Goal: Task Accomplishment & Management: Use online tool/utility

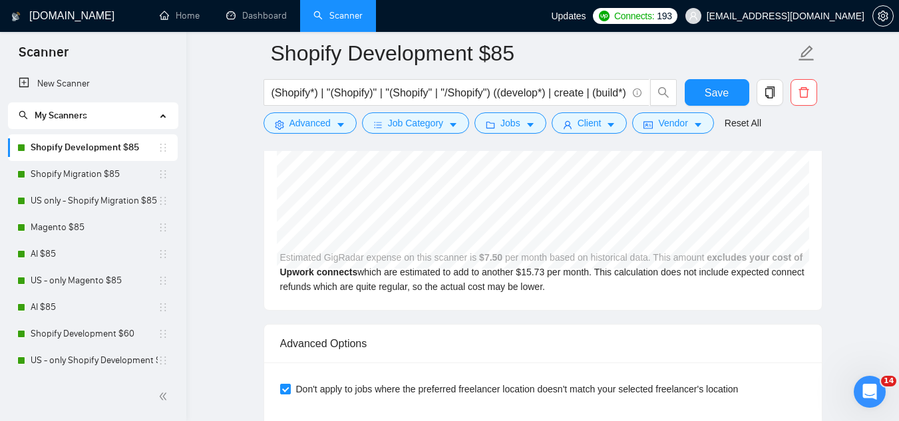
scroll to position [161, 0]
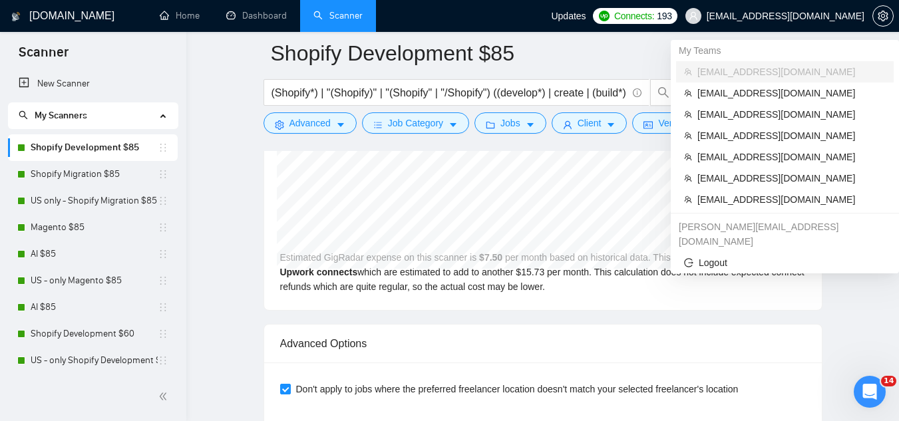
click at [832, 16] on span "[EMAIL_ADDRESS][DOMAIN_NAME]" at bounding box center [786, 16] width 158 height 0
click at [771, 201] on span "[EMAIL_ADDRESS][DOMAIN_NAME]" at bounding box center [791, 199] width 188 height 15
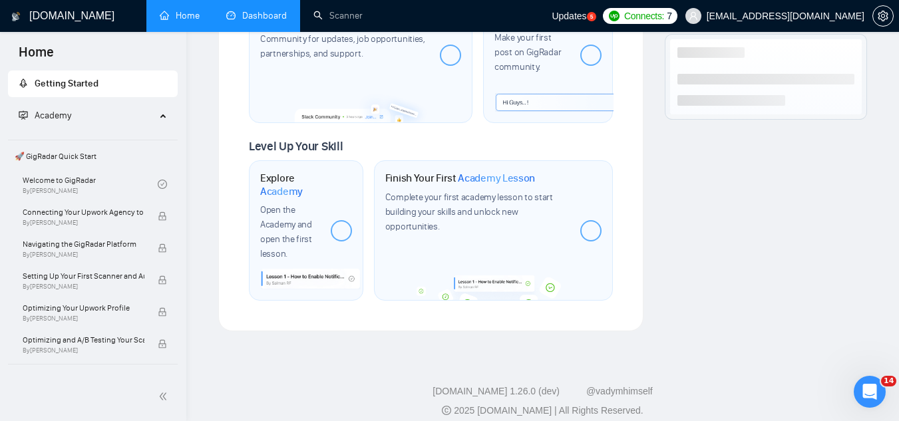
click at [268, 10] on link "Dashboard" at bounding box center [256, 15] width 61 height 11
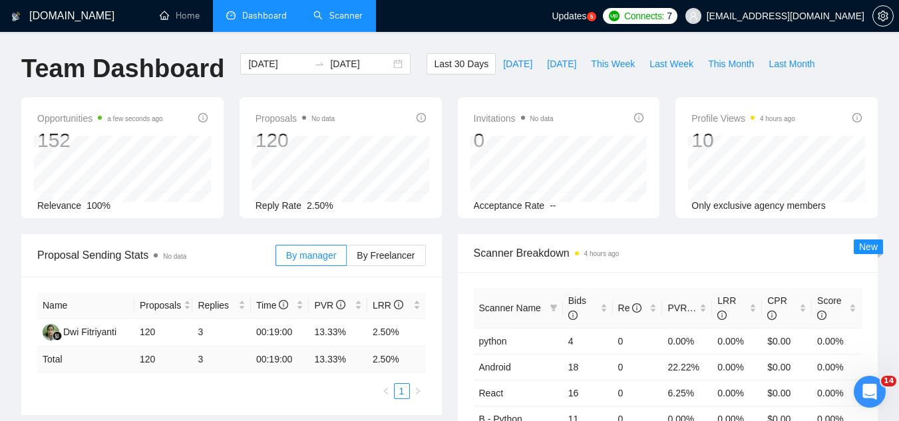
click at [353, 21] on link "Scanner" at bounding box center [337, 15] width 49 height 11
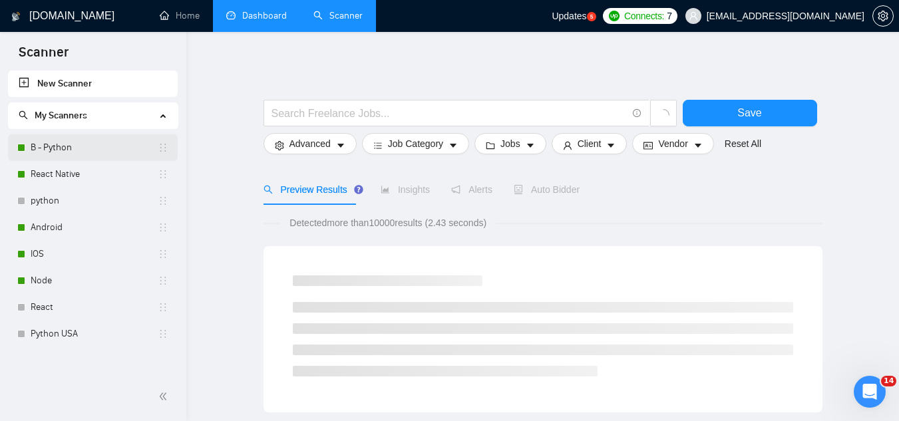
click at [83, 149] on link "B - Python" at bounding box center [94, 147] width 127 height 27
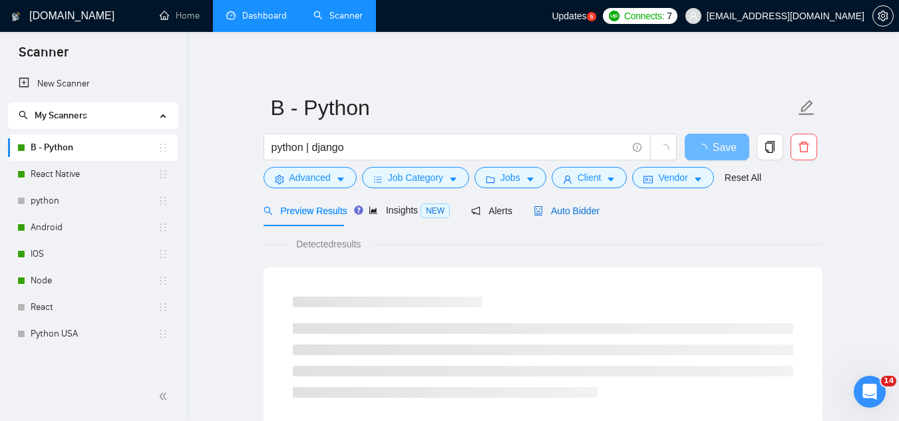
click at [578, 214] on span "Auto Bidder" at bounding box center [567, 211] width 66 height 11
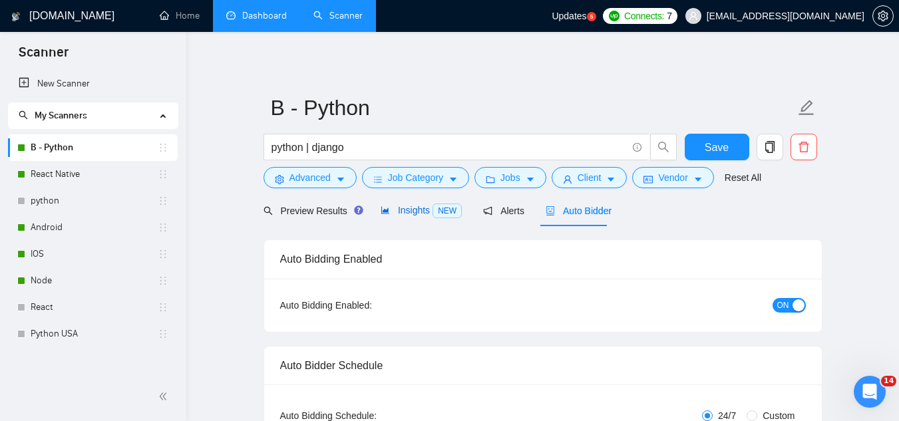
click at [411, 214] on span "Insights NEW" at bounding box center [421, 210] width 81 height 11
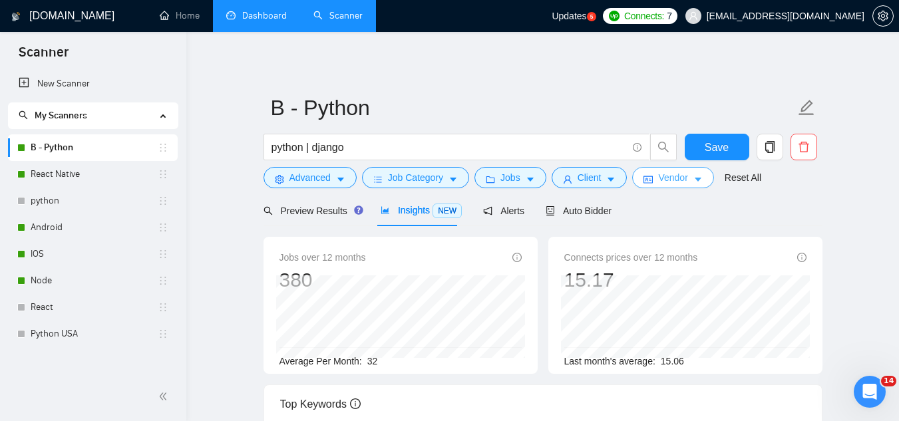
click at [659, 178] on span "Vendor" at bounding box center [672, 177] width 29 height 15
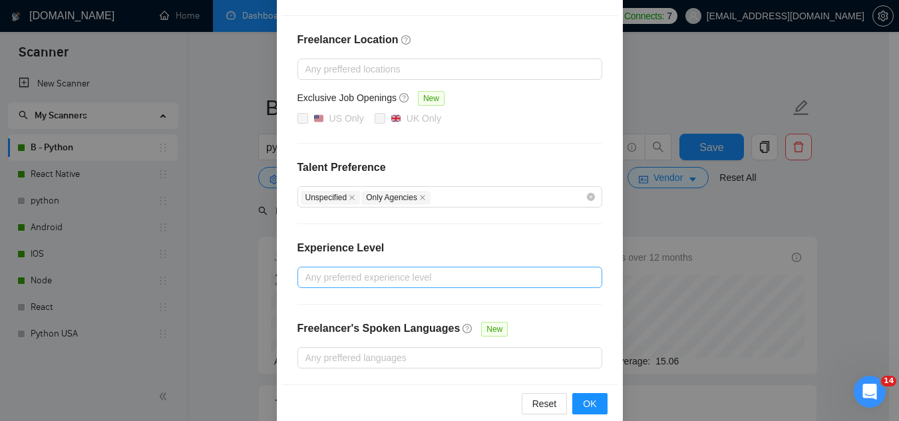
scroll to position [194, 0]
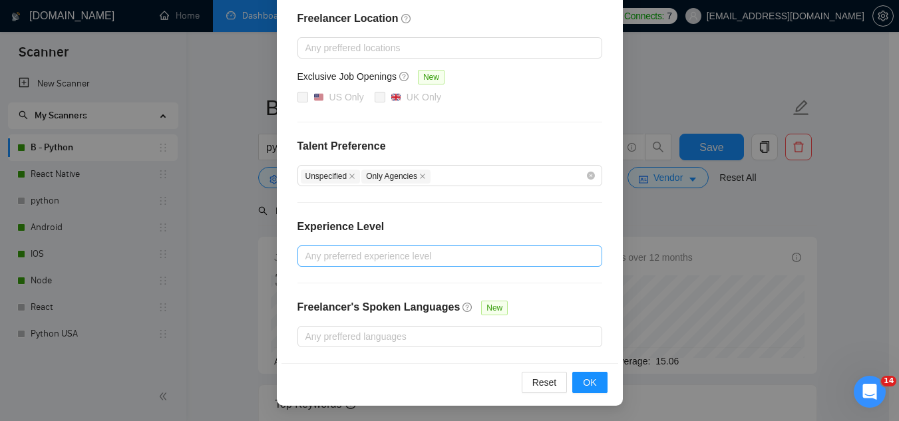
click at [393, 261] on div at bounding box center [443, 256] width 285 height 16
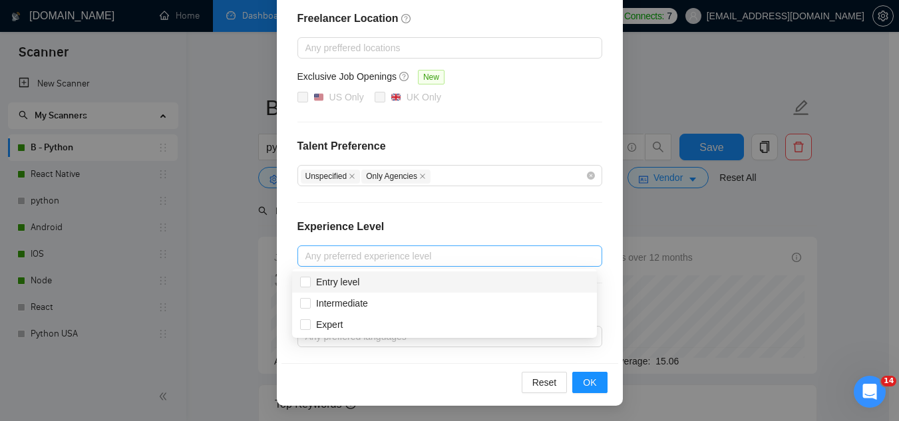
click at [393, 261] on div at bounding box center [443, 256] width 285 height 16
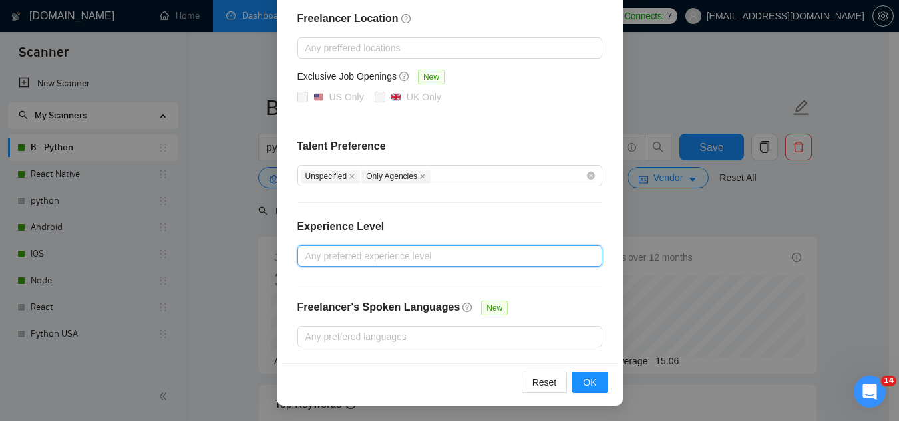
click at [393, 261] on div at bounding box center [443, 256] width 285 height 16
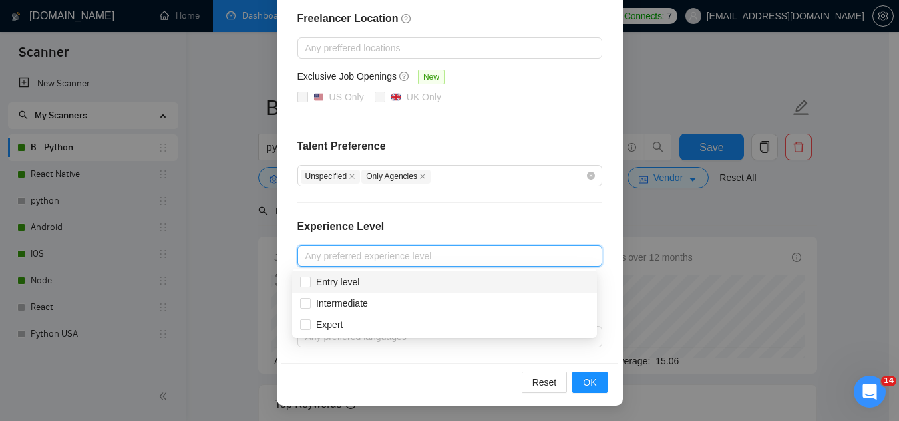
click at [367, 286] on div "Entry level" at bounding box center [444, 282] width 289 height 15
checkbox input "true"
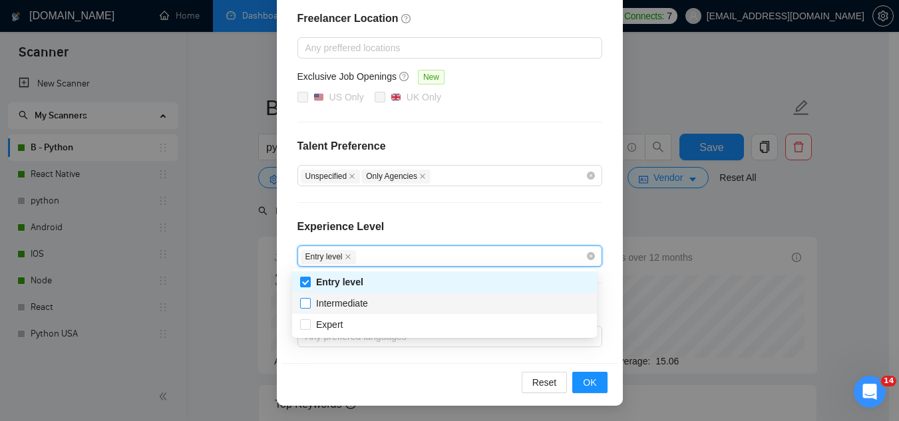
click at [373, 305] on span "Intermediate" at bounding box center [342, 303] width 63 height 15
click at [309, 305] on input "Intermediate" at bounding box center [304, 302] width 9 height 9
click at [375, 304] on div "Intermediate" at bounding box center [444, 303] width 289 height 15
checkbox input "true"
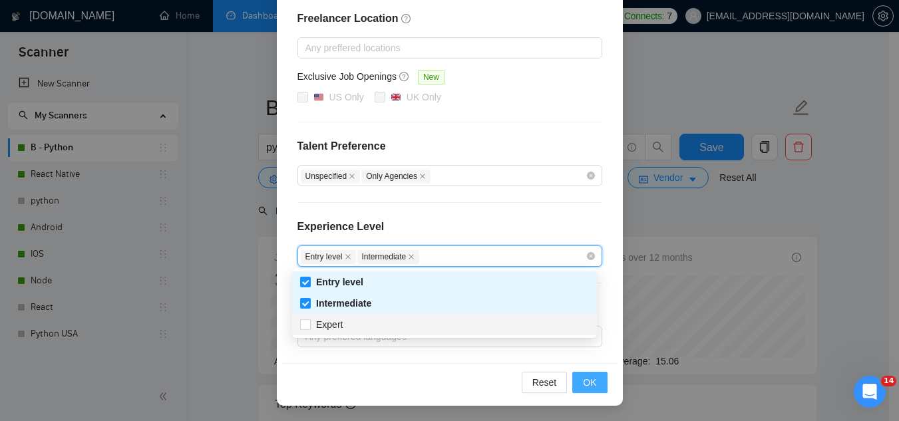
click at [590, 382] on span "OK" at bounding box center [589, 382] width 13 height 15
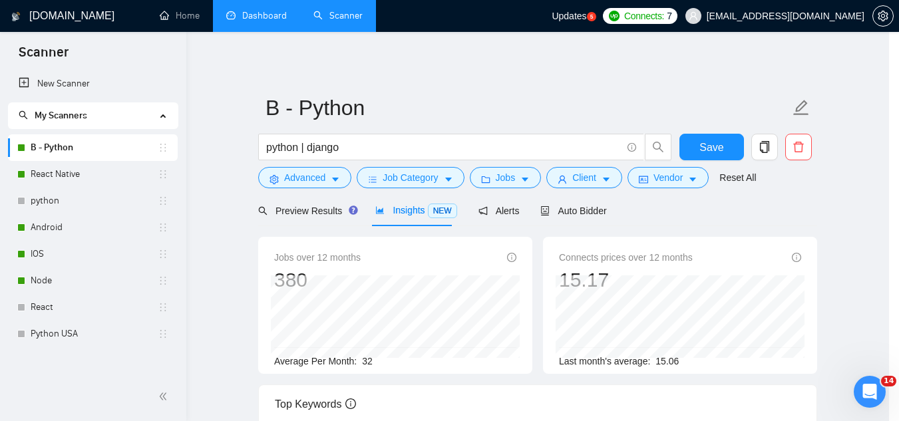
scroll to position [128, 0]
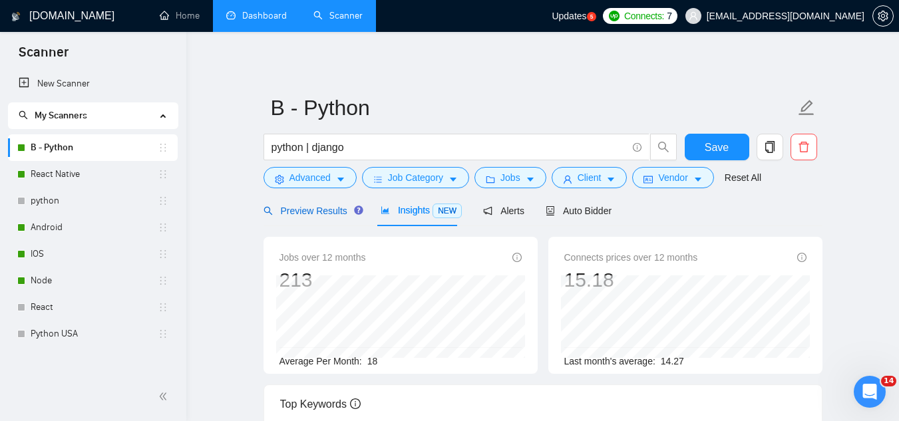
click at [315, 214] on span "Preview Results" at bounding box center [312, 211] width 96 height 11
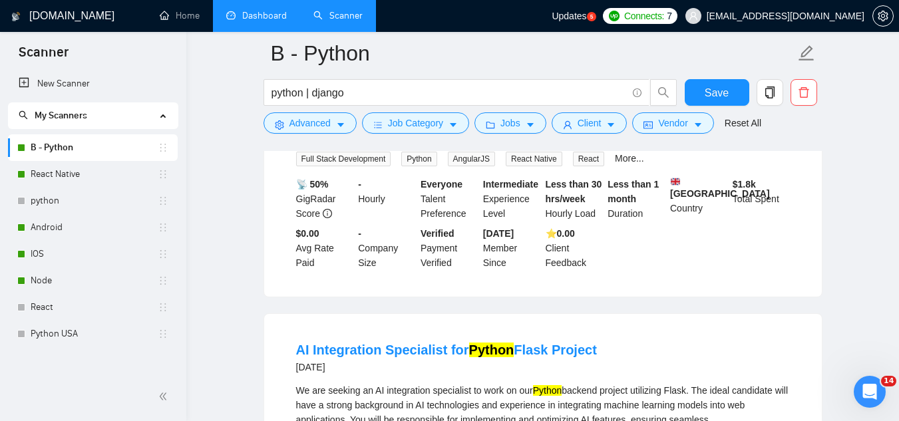
scroll to position [1730, 0]
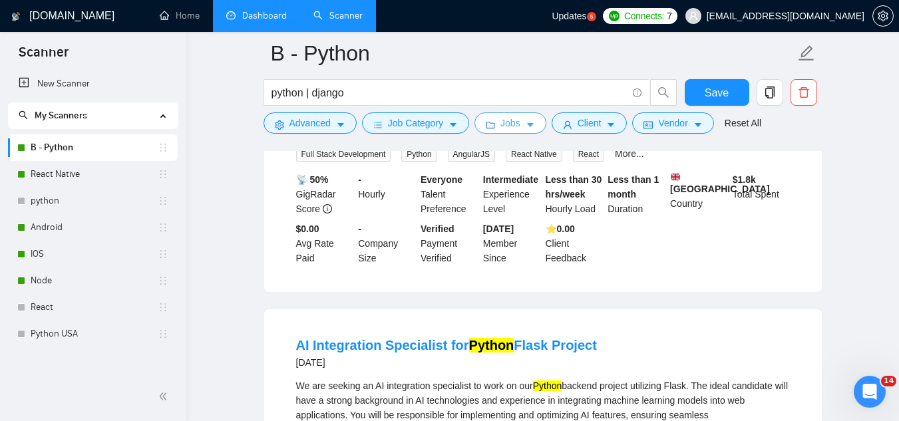
click at [505, 124] on span "Jobs" at bounding box center [510, 123] width 20 height 15
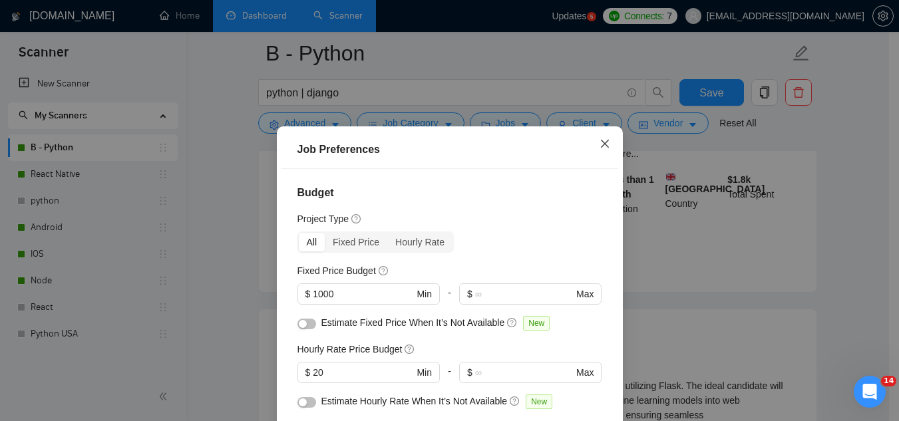
click at [592, 144] on span "Close" at bounding box center [605, 144] width 36 height 36
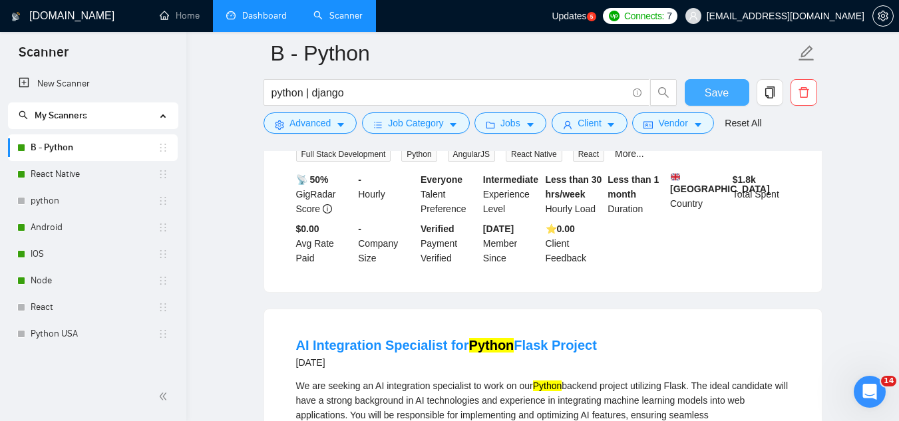
click at [709, 90] on span "Save" at bounding box center [717, 93] width 24 height 17
click at [90, 178] on link "React Native" at bounding box center [94, 174] width 127 height 27
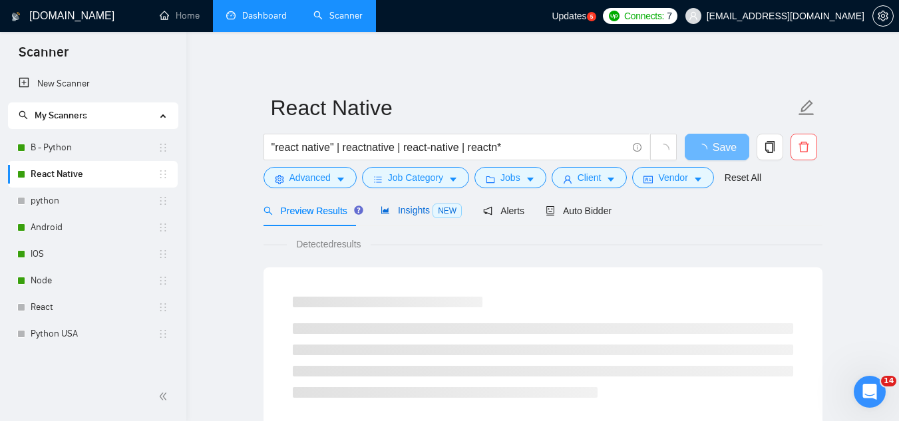
click at [399, 208] on span "Insights NEW" at bounding box center [421, 210] width 81 height 11
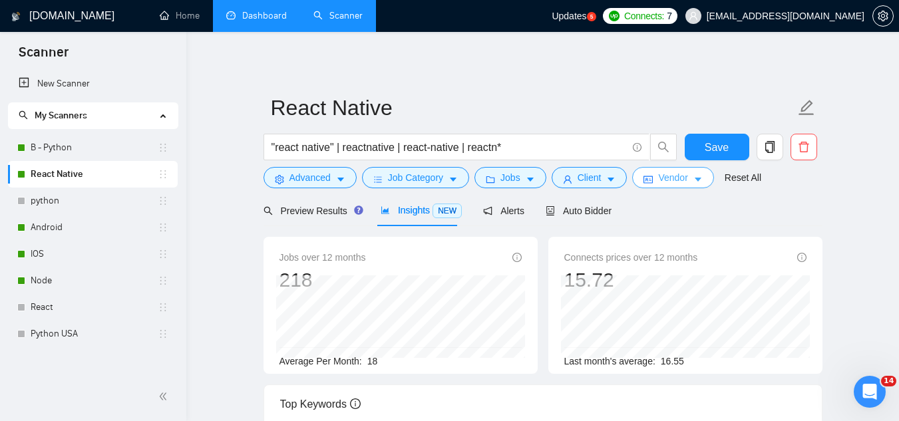
click at [673, 182] on span "Vendor" at bounding box center [672, 177] width 29 height 15
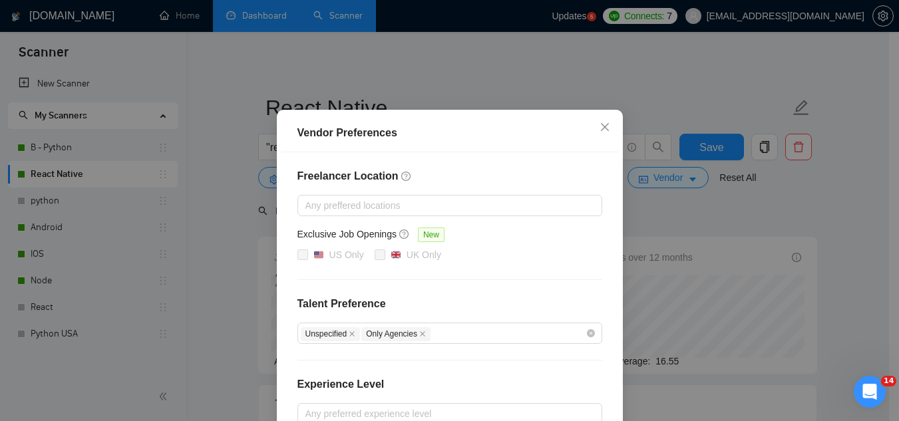
scroll to position [133, 0]
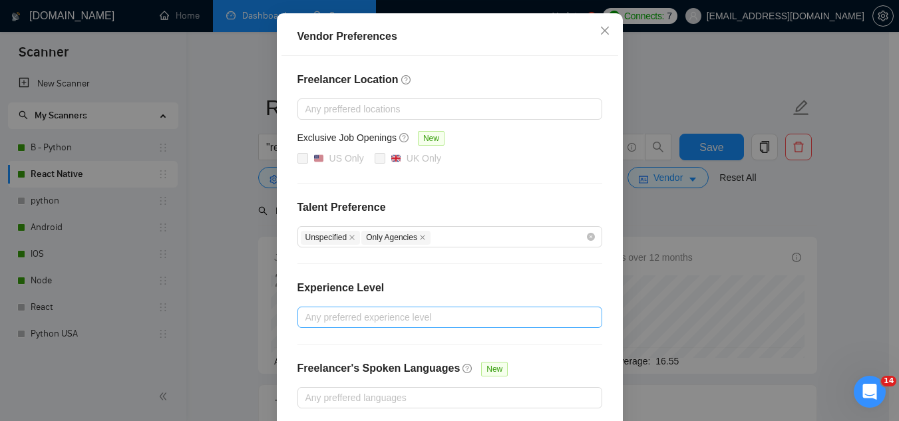
click at [411, 316] on div at bounding box center [443, 317] width 285 height 16
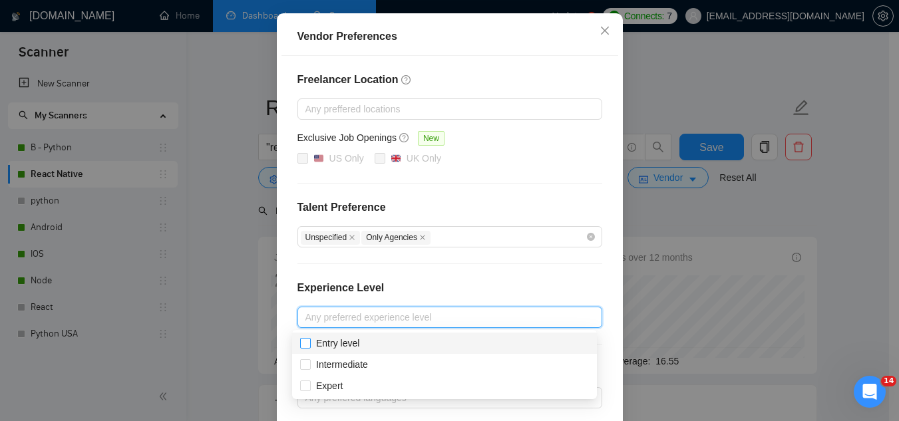
click at [337, 343] on span "Entry level" at bounding box center [337, 343] width 43 height 11
click at [309, 343] on input "Entry level" at bounding box center [304, 342] width 9 height 9
checkbox input "true"
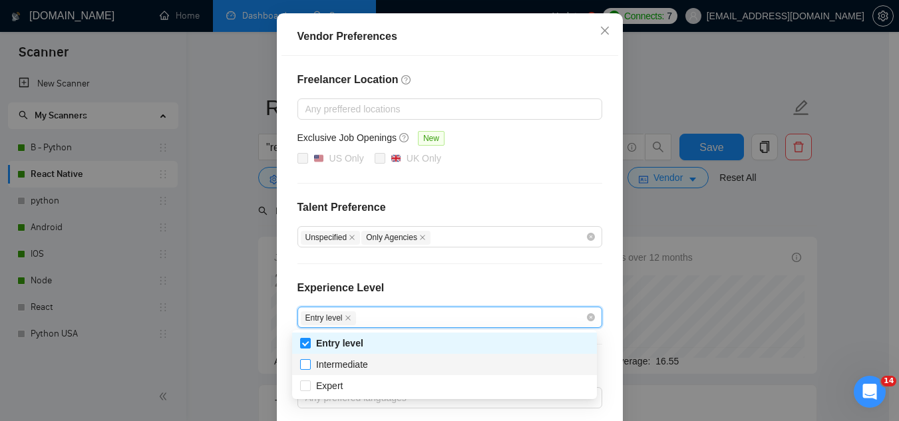
click at [340, 365] on span "Intermediate" at bounding box center [342, 364] width 52 height 11
click at [309, 365] on input "Intermediate" at bounding box center [304, 363] width 9 height 9
checkbox input "true"
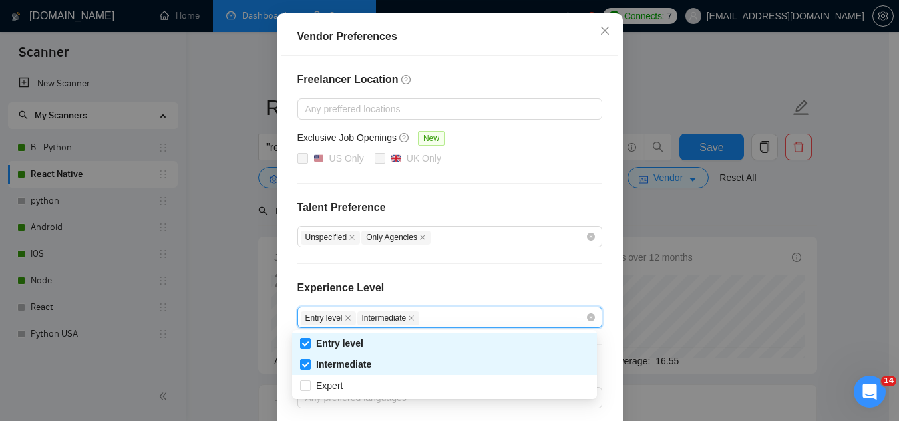
click at [458, 274] on div "Freelancer Location Any preffered locations Exclusive Job Openings New US Only …" at bounding box center [449, 240] width 337 height 369
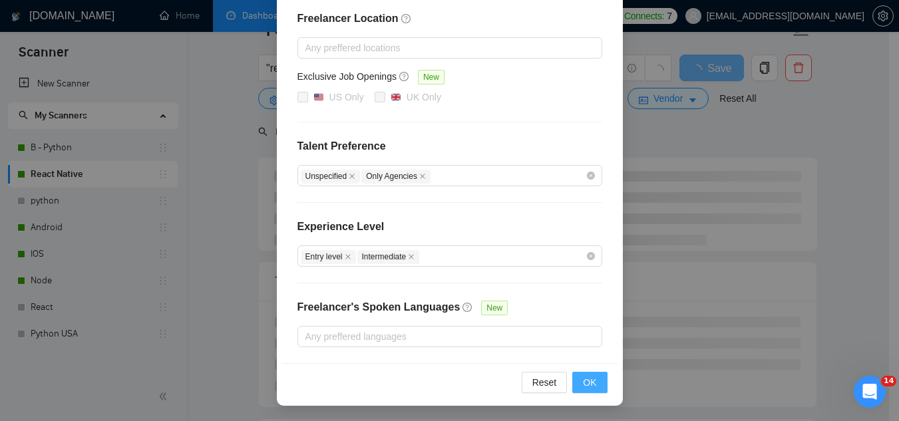
scroll to position [200, 0]
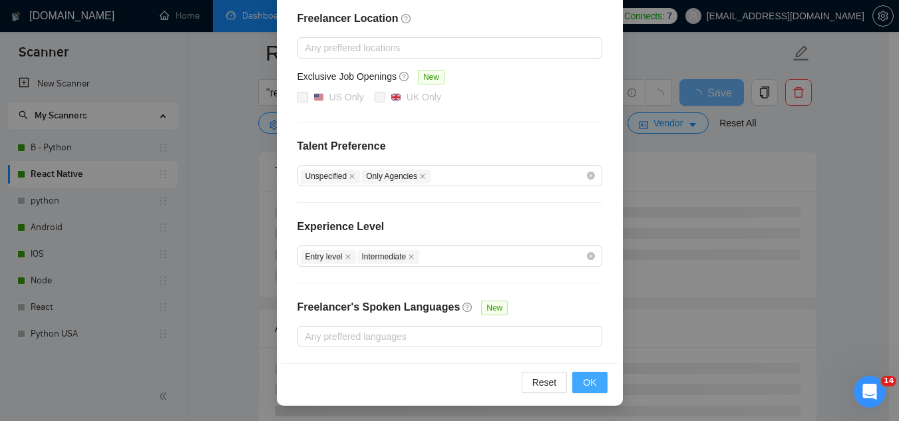
click at [584, 386] on span "OK" at bounding box center [589, 382] width 13 height 15
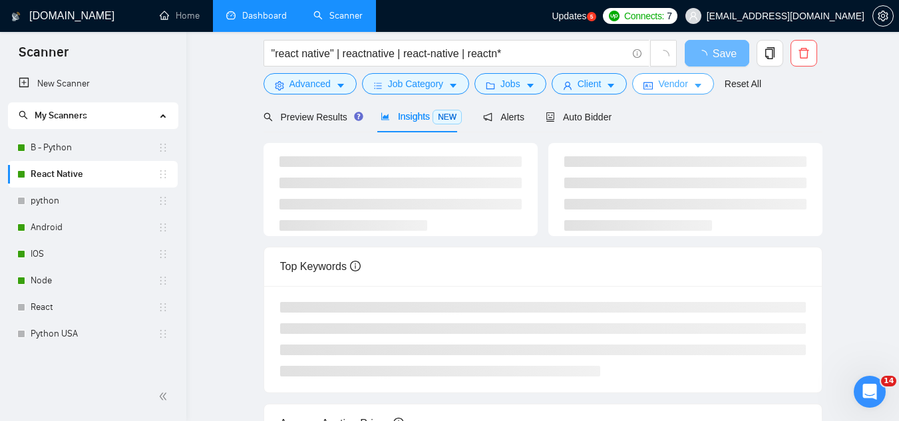
scroll to position [0, 0]
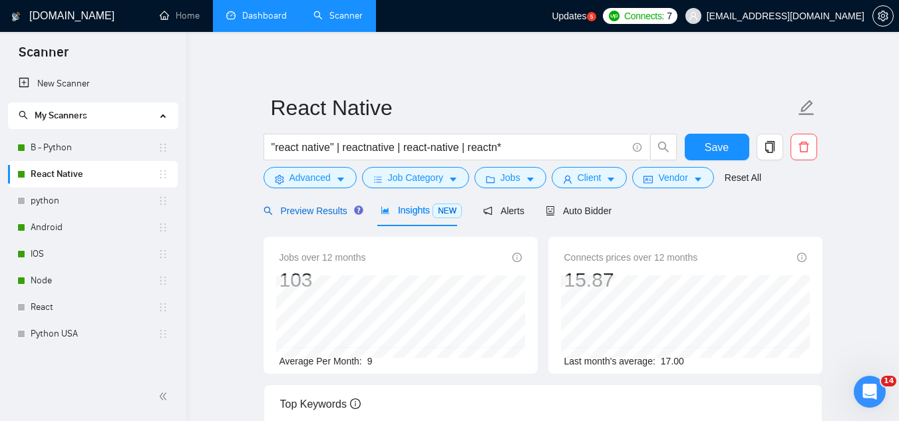
click at [322, 212] on span "Preview Results" at bounding box center [312, 211] width 96 height 11
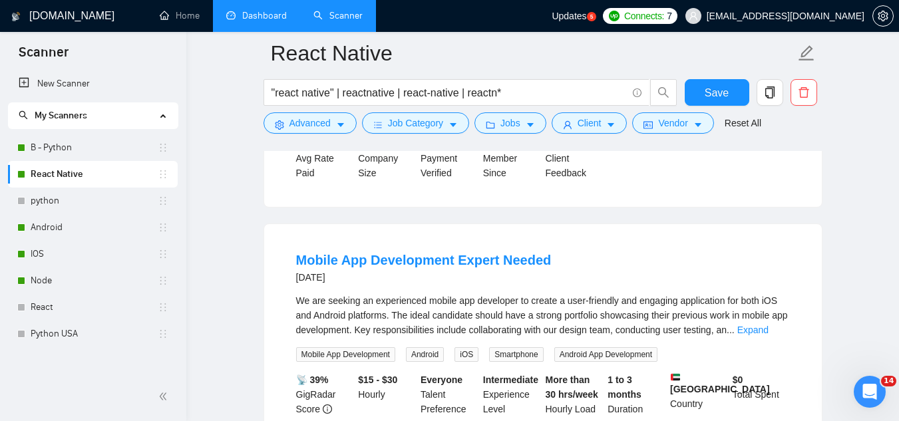
scroll to position [1198, 0]
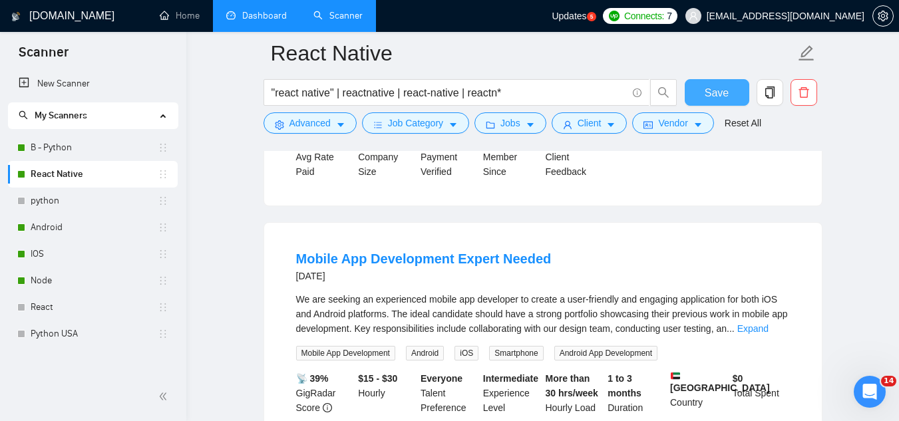
click at [711, 94] on span "Save" at bounding box center [717, 93] width 24 height 17
click at [90, 305] on link "React" at bounding box center [94, 307] width 127 height 27
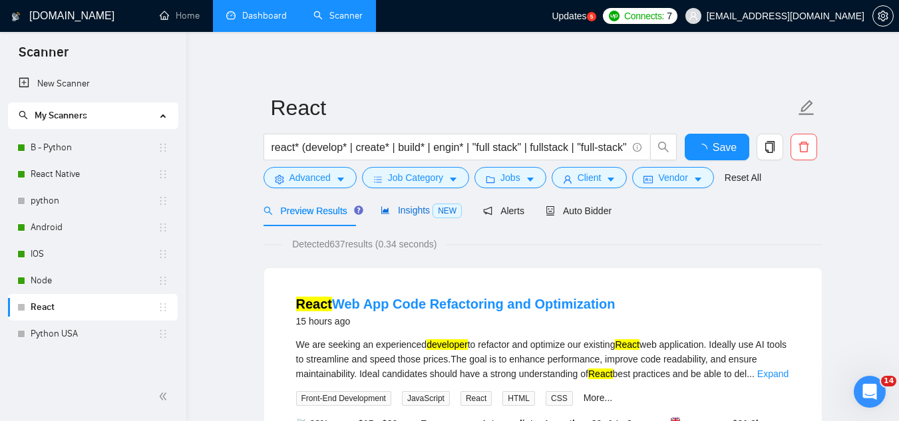
click at [416, 203] on div "Insights NEW" at bounding box center [421, 210] width 81 height 15
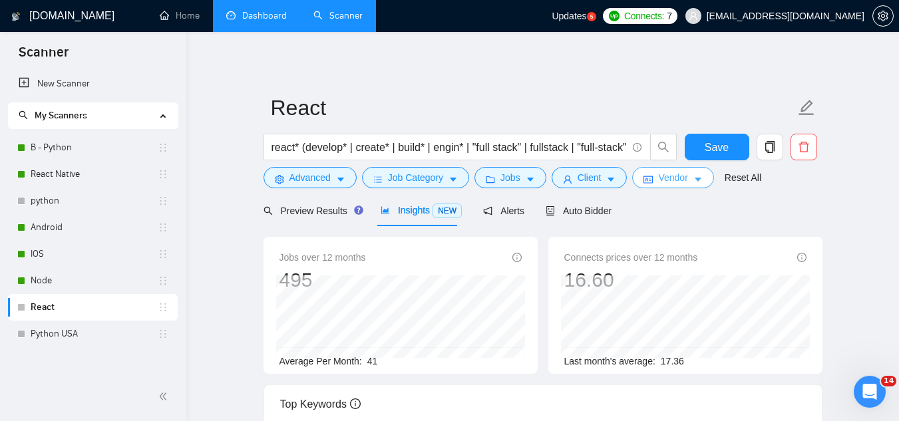
click at [666, 182] on span "Vendor" at bounding box center [672, 177] width 29 height 15
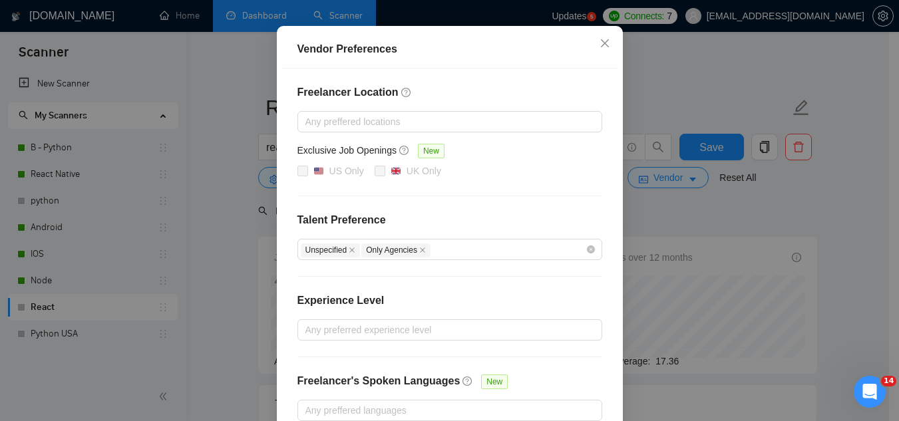
scroll to position [194, 0]
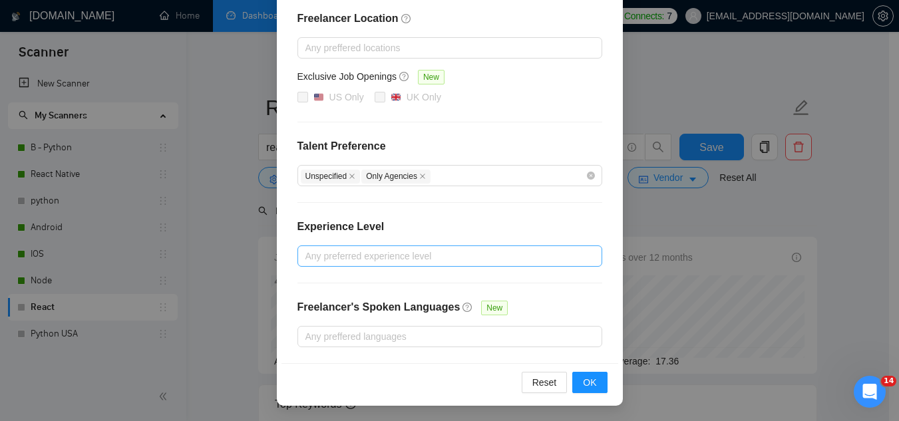
click at [334, 251] on div at bounding box center [443, 256] width 285 height 16
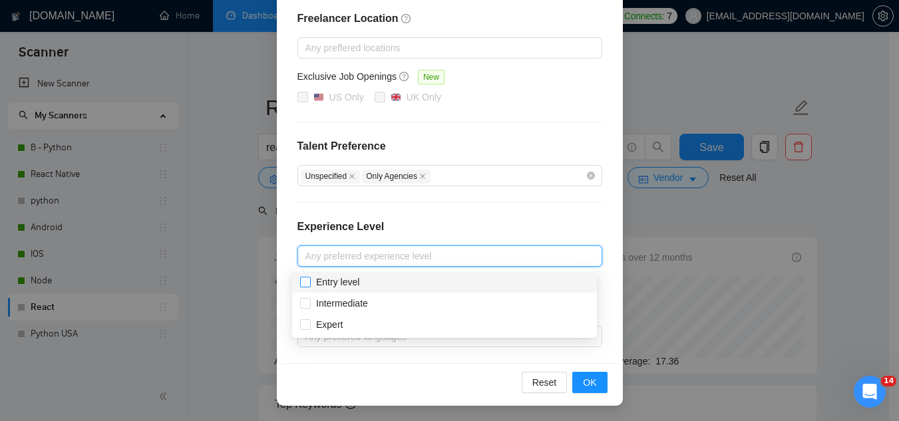
click at [343, 286] on span "Entry level" at bounding box center [337, 282] width 43 height 11
click at [309, 286] on input "Entry level" at bounding box center [304, 281] width 9 height 9
checkbox input "true"
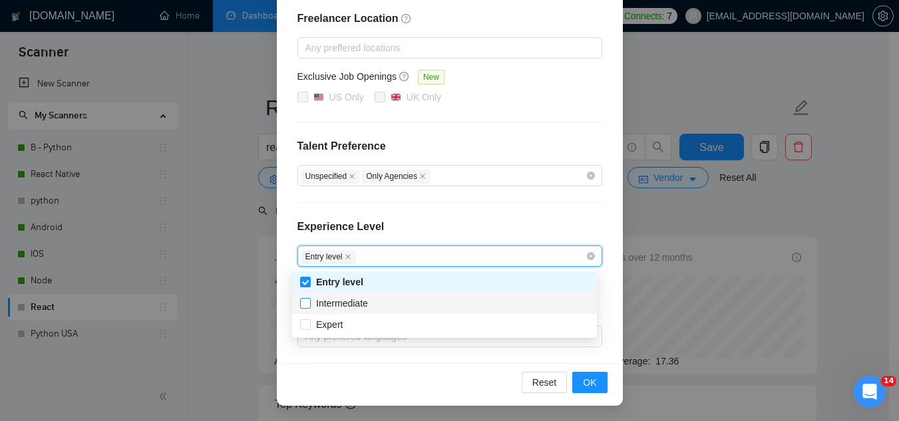
click at [348, 307] on span "Intermediate" at bounding box center [342, 303] width 52 height 11
click at [309, 307] on input "Intermediate" at bounding box center [304, 302] width 9 height 9
checkbox input "true"
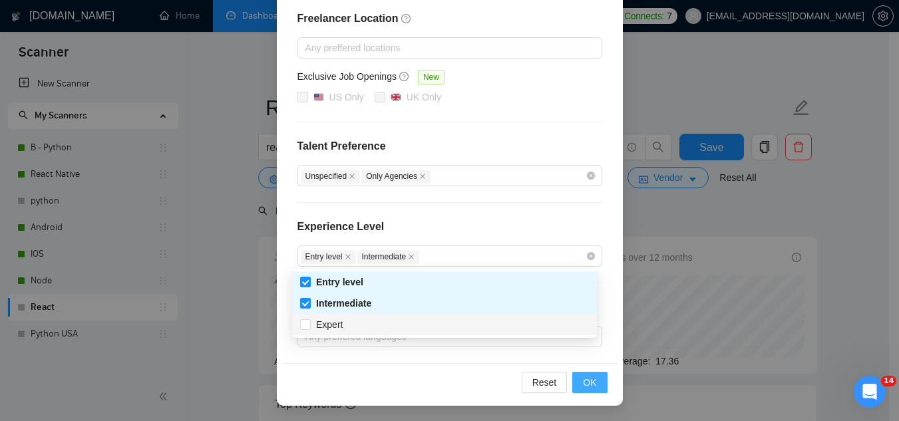
click at [586, 386] on span "OK" at bounding box center [589, 382] width 13 height 15
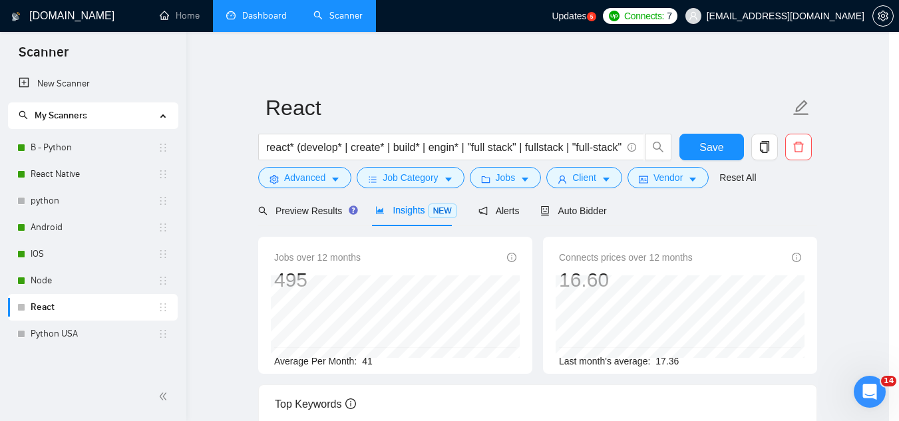
scroll to position [128, 0]
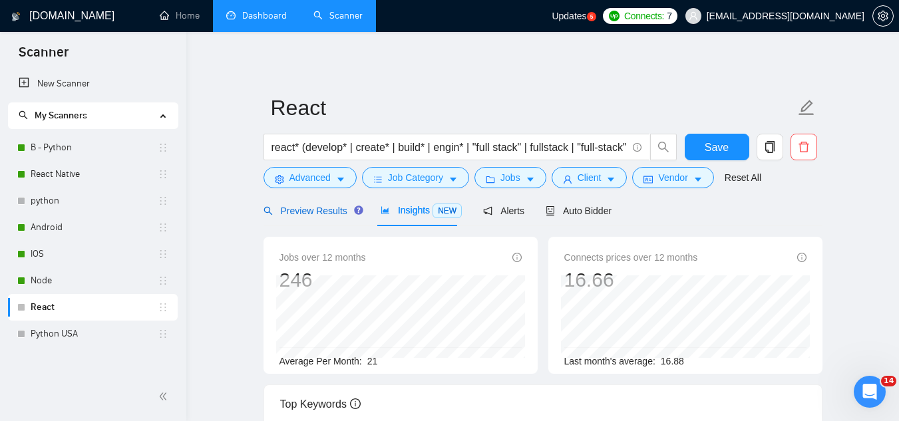
click at [312, 208] on span "Preview Results" at bounding box center [312, 211] width 96 height 11
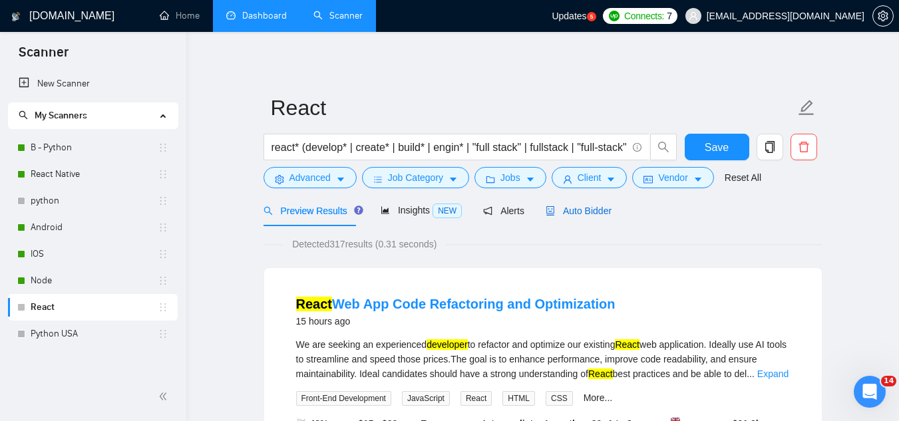
click at [569, 213] on span "Auto Bidder" at bounding box center [579, 211] width 66 height 11
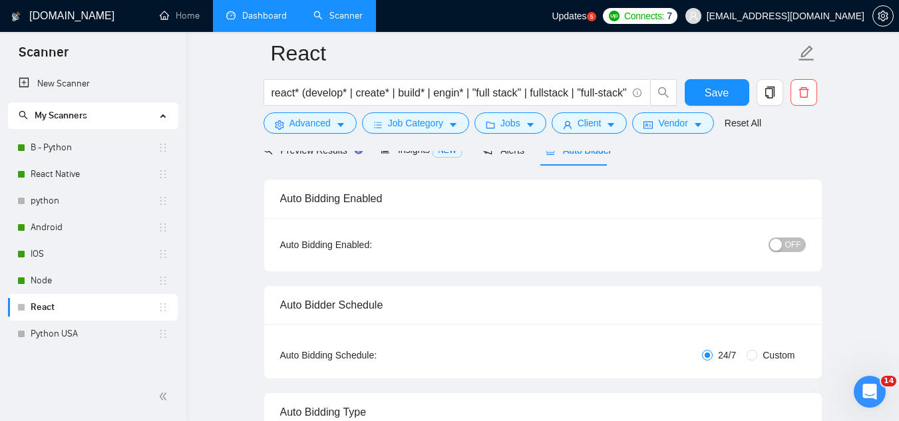
scroll to position [67, 0]
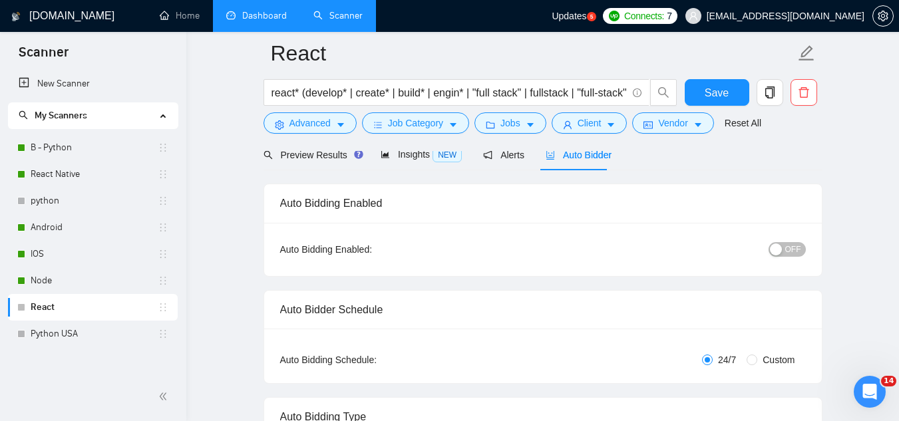
click at [800, 250] on span "OFF" at bounding box center [793, 249] width 16 height 15
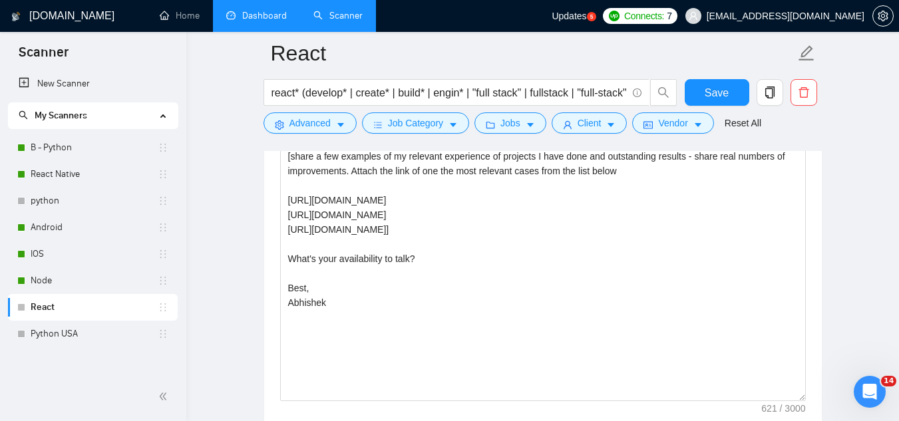
scroll to position [1597, 0]
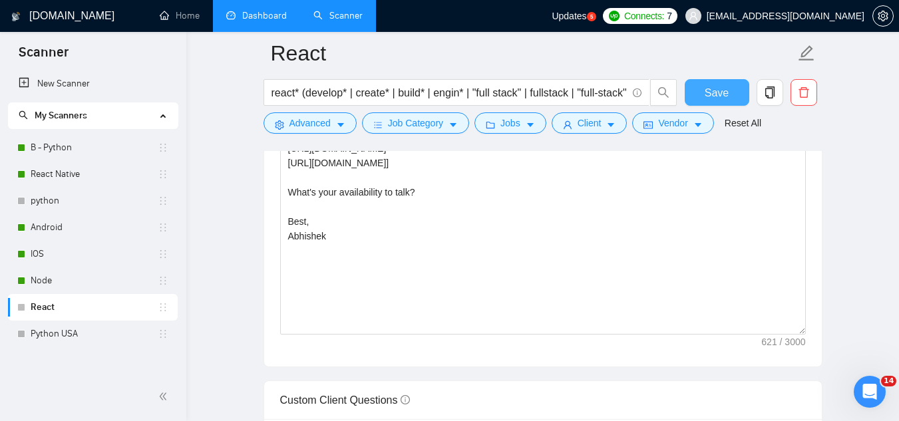
click at [716, 96] on span "Save" at bounding box center [717, 93] width 24 height 17
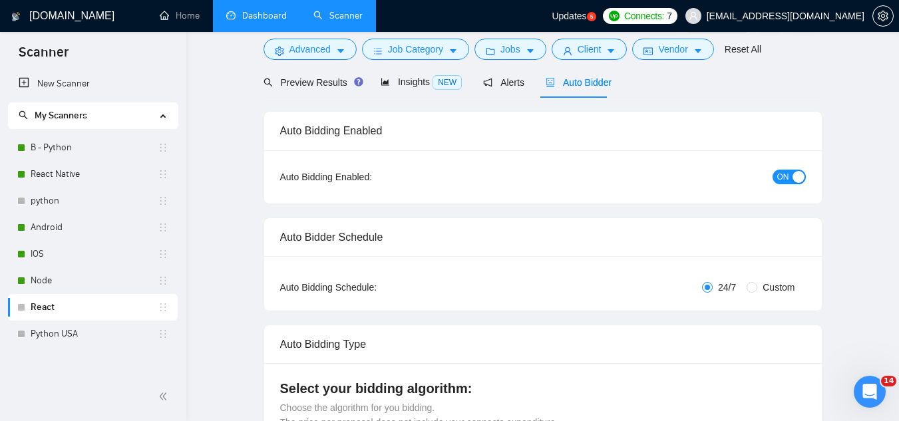
scroll to position [0, 0]
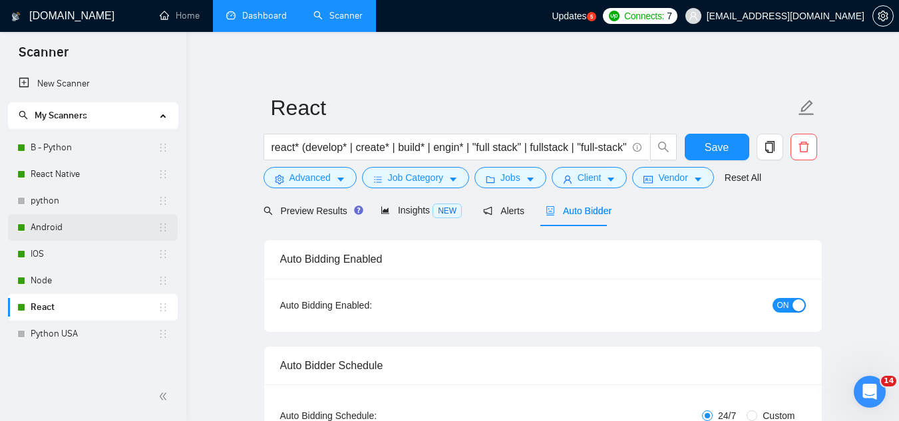
click at [78, 235] on link "Android" at bounding box center [94, 227] width 127 height 27
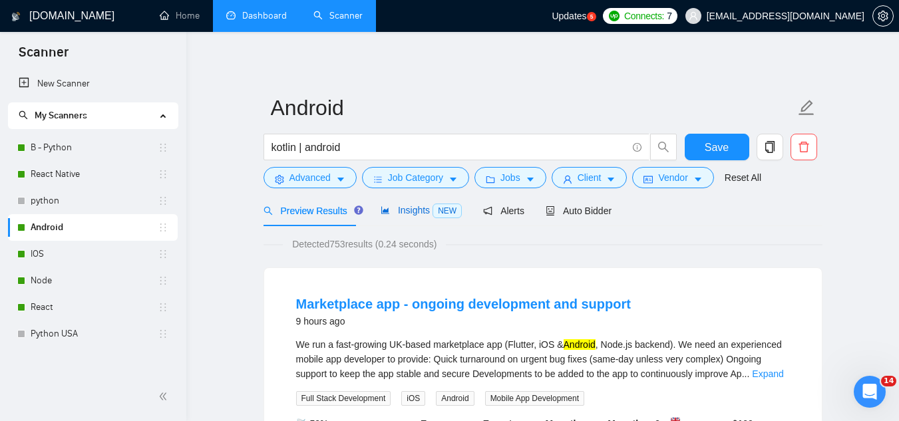
click at [401, 205] on span "Insights NEW" at bounding box center [421, 210] width 81 height 11
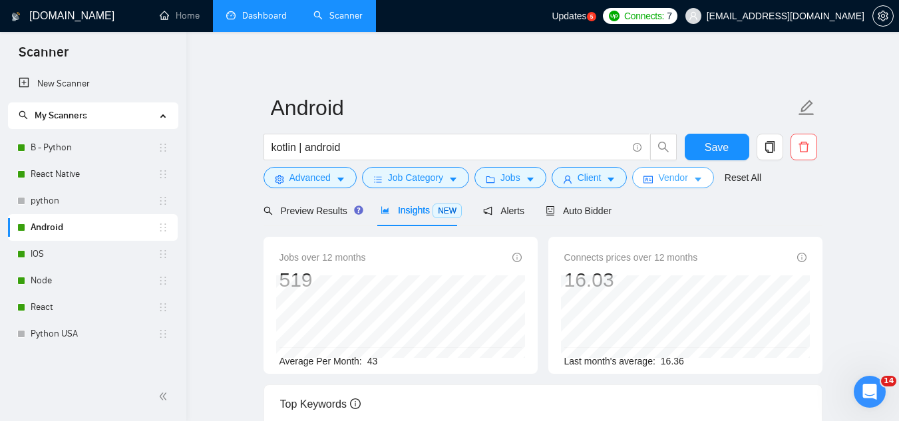
click at [659, 183] on span "Vendor" at bounding box center [672, 177] width 29 height 15
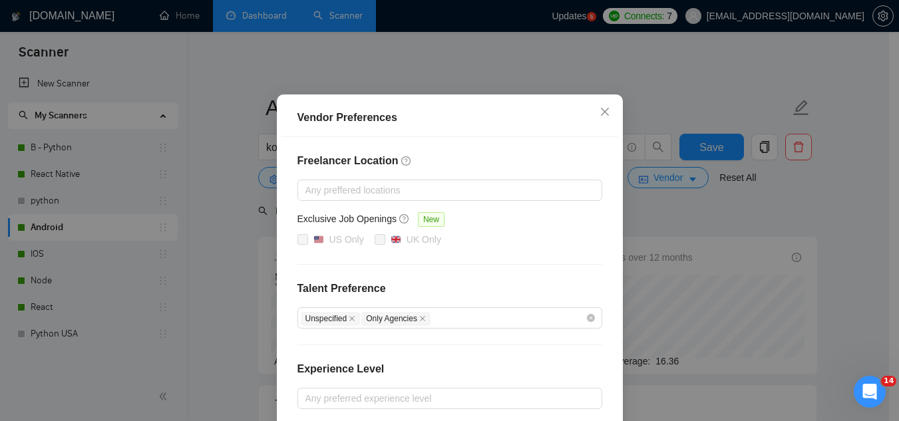
scroll to position [133, 0]
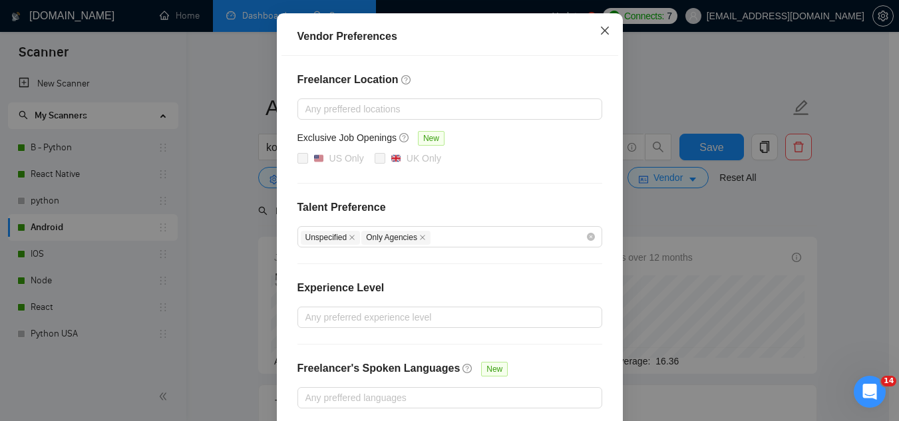
click at [600, 31] on icon "close" at bounding box center [605, 30] width 11 height 11
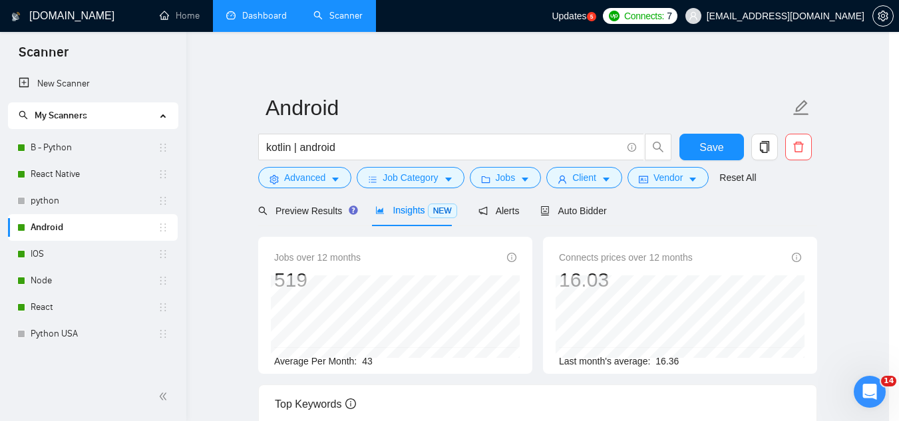
scroll to position [128, 0]
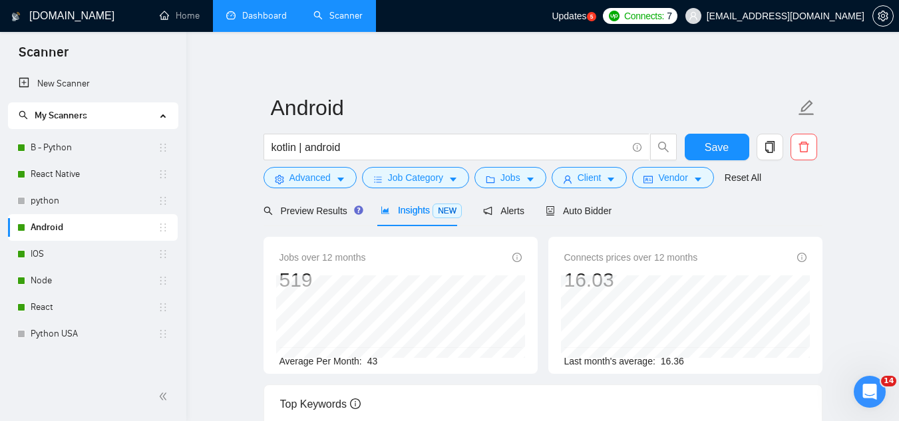
click at [250, 18] on link "Dashboard" at bounding box center [256, 15] width 61 height 11
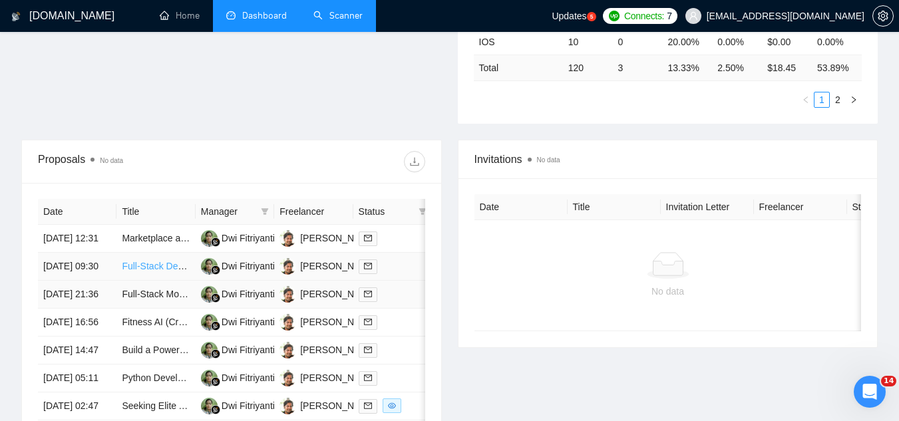
scroll to position [427, 0]
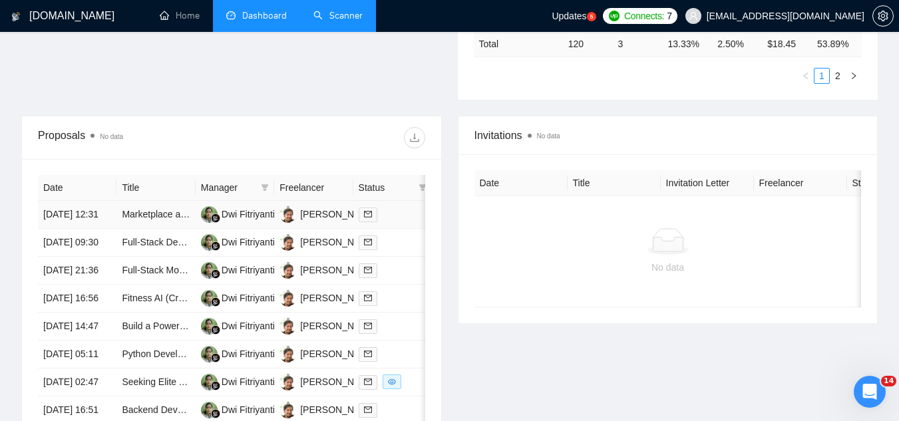
click at [143, 229] on td "Marketplace app - ongoing development and support" at bounding box center [155, 215] width 79 height 28
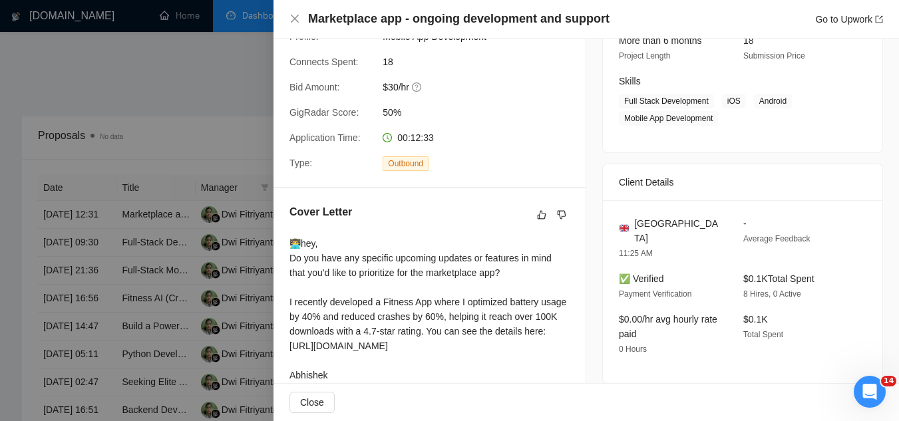
scroll to position [200, 0]
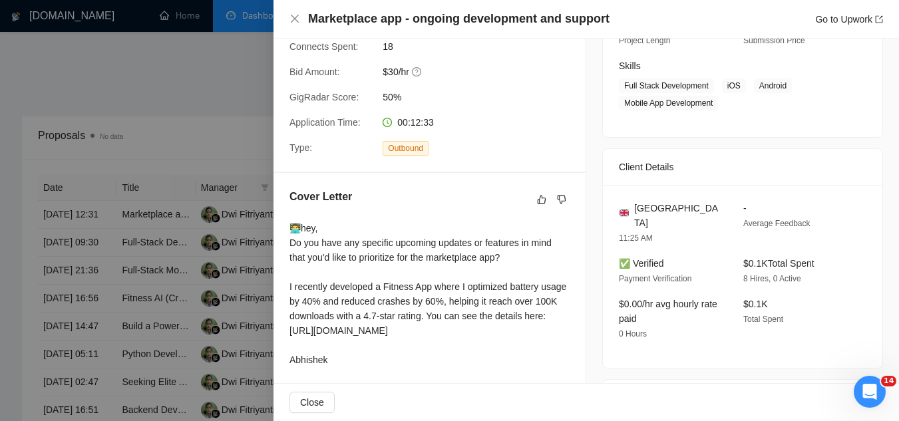
click at [235, 108] on div at bounding box center [449, 210] width 899 height 421
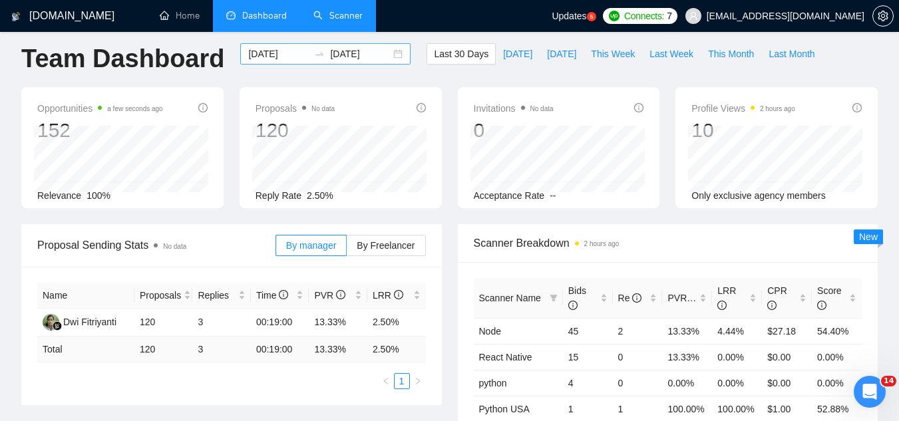
scroll to position [0, 0]
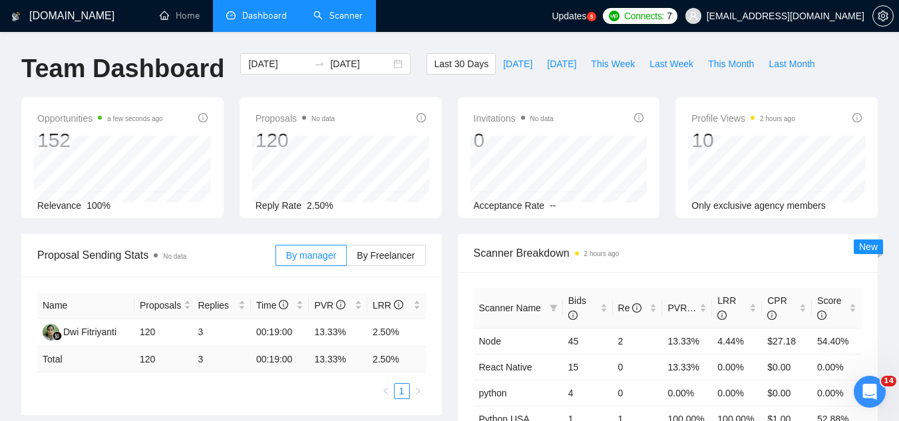
click at [337, 18] on link "Scanner" at bounding box center [337, 15] width 49 height 11
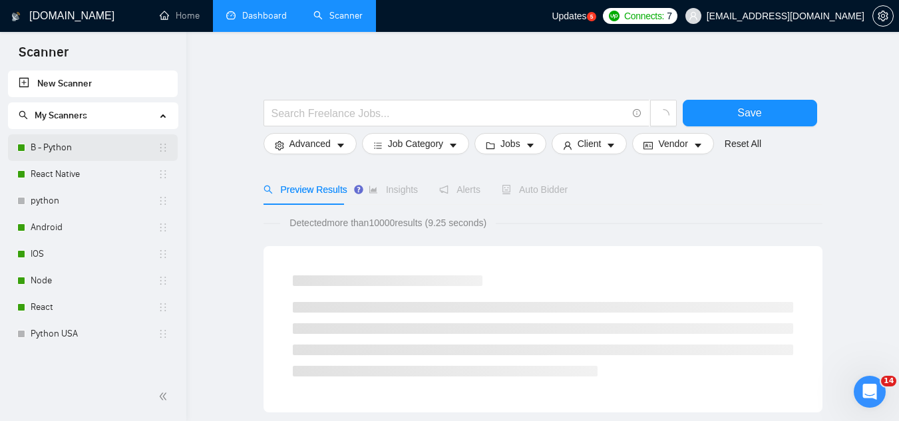
click at [90, 153] on link "B - Python" at bounding box center [94, 147] width 127 height 27
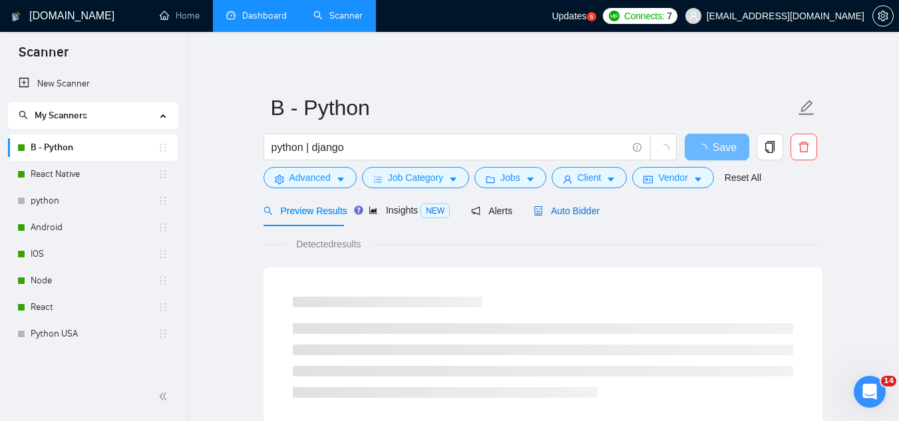
click at [573, 206] on span "Auto Bidder" at bounding box center [567, 211] width 66 height 11
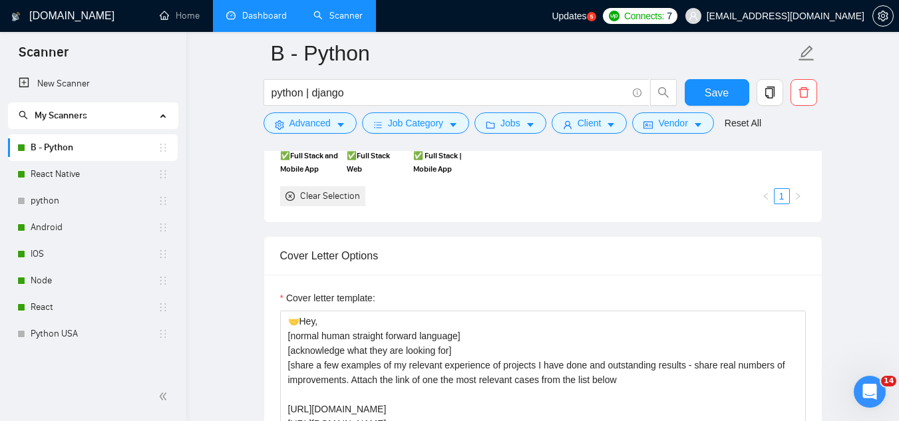
scroll to position [1331, 0]
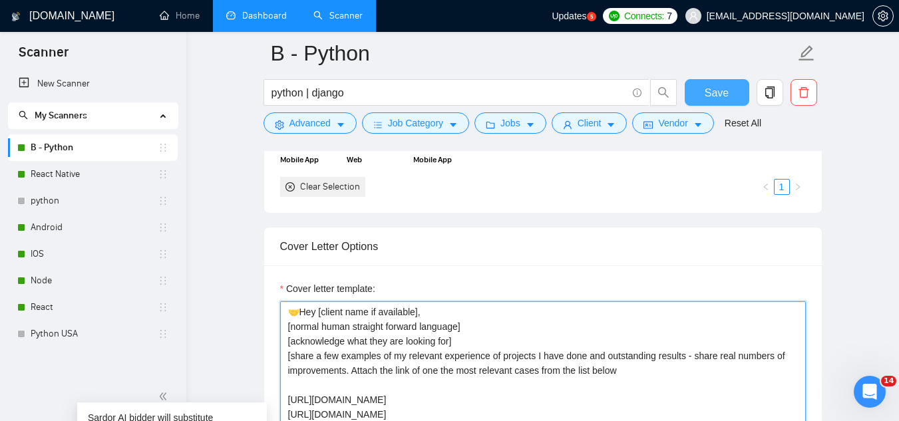
type textarea "🤝Hey [client name if available], [normal human straight forward language] [ackn…"
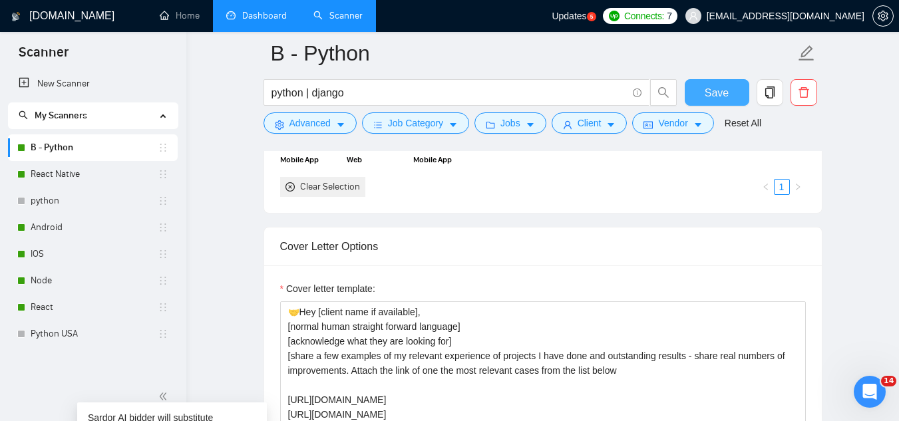
click at [721, 87] on span "Save" at bounding box center [717, 93] width 24 height 17
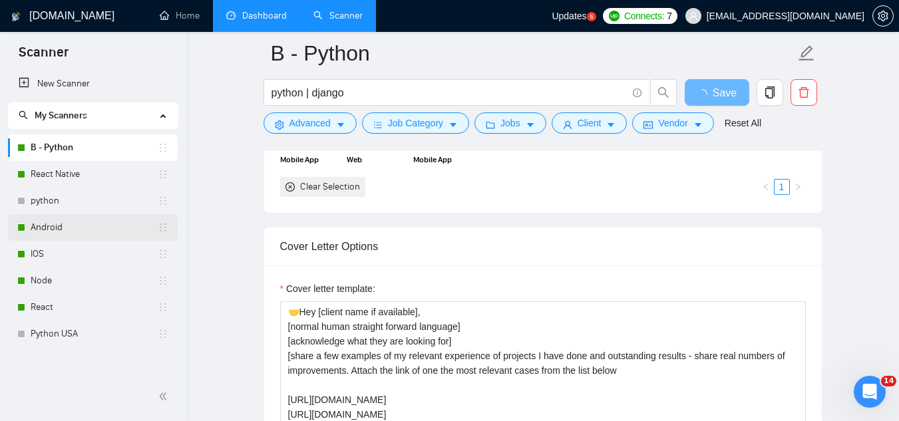
click at [45, 228] on link "Android" at bounding box center [94, 227] width 127 height 27
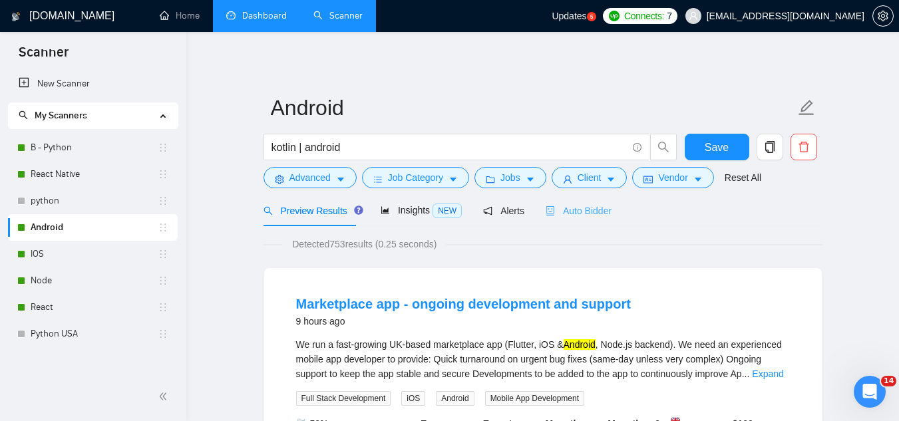
click at [569, 218] on div "Auto Bidder" at bounding box center [579, 210] width 66 height 31
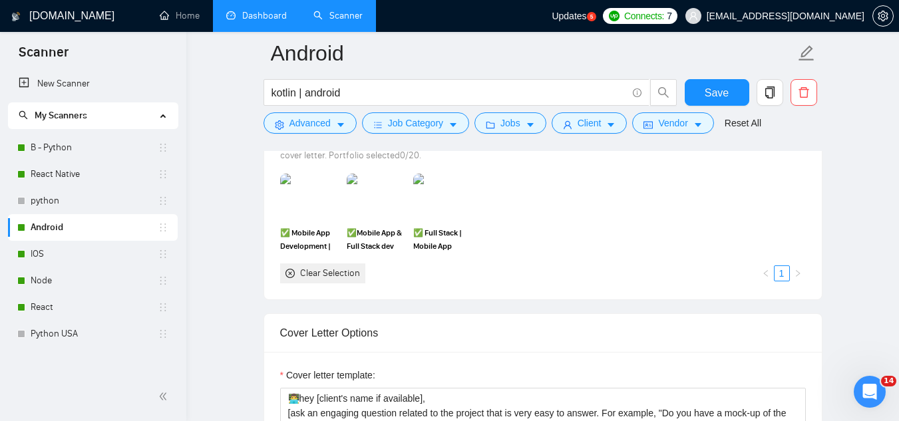
scroll to position [1464, 0]
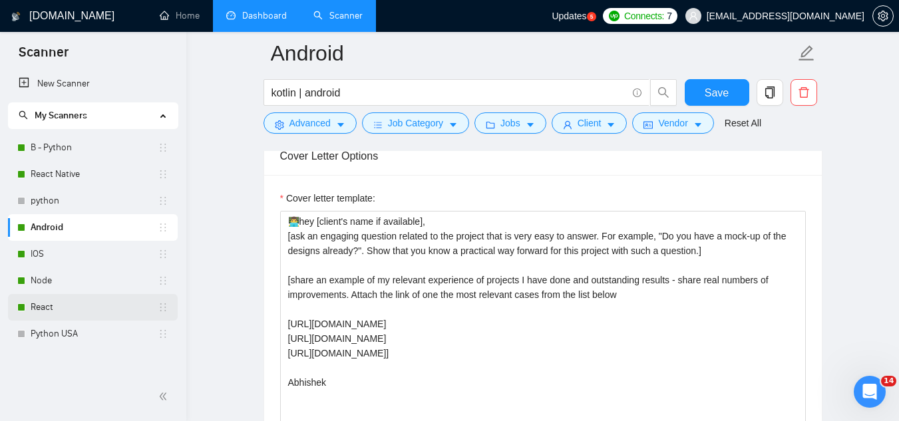
click at [64, 304] on link "React" at bounding box center [94, 307] width 127 height 27
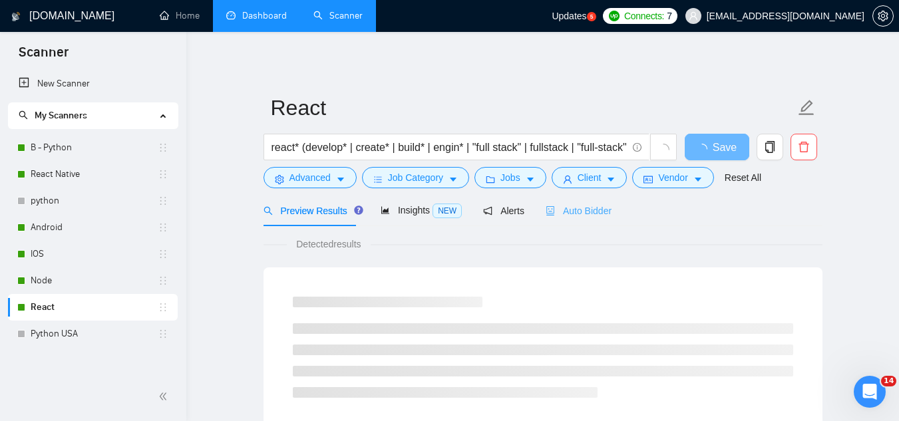
click at [562, 219] on div "Auto Bidder" at bounding box center [579, 210] width 66 height 31
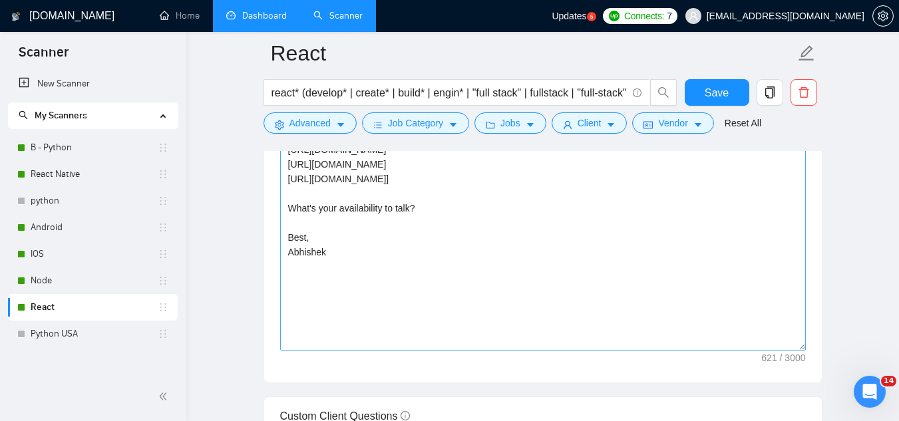
scroll to position [1597, 0]
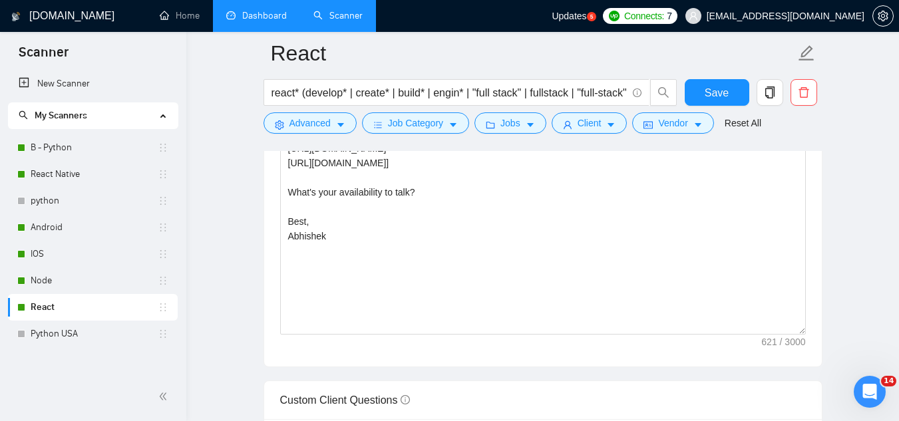
click at [258, 12] on link "Dashboard" at bounding box center [256, 15] width 61 height 11
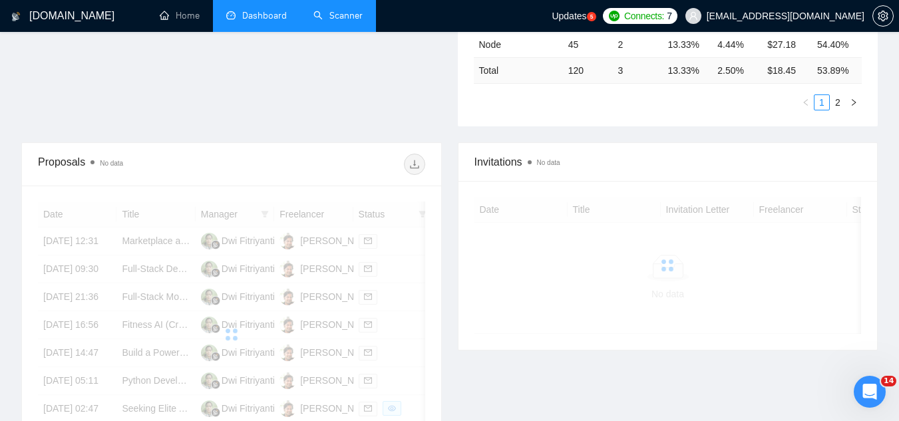
scroll to position [401, 0]
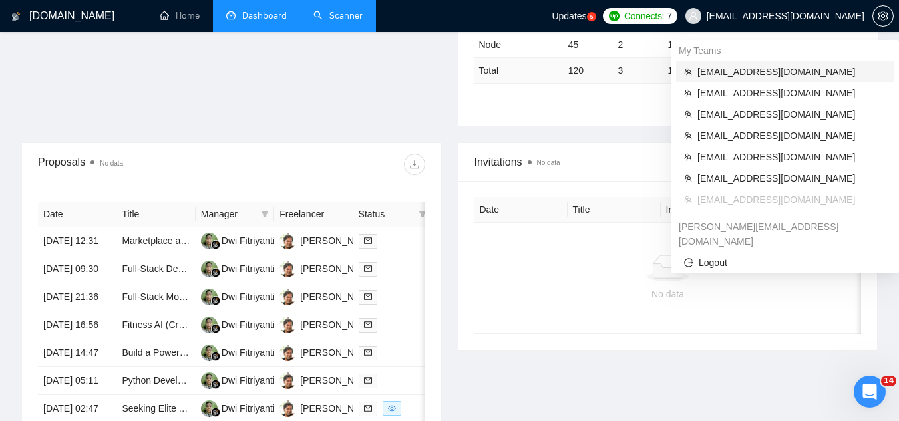
click at [732, 75] on span "[EMAIL_ADDRESS][DOMAIN_NAME]" at bounding box center [791, 72] width 188 height 15
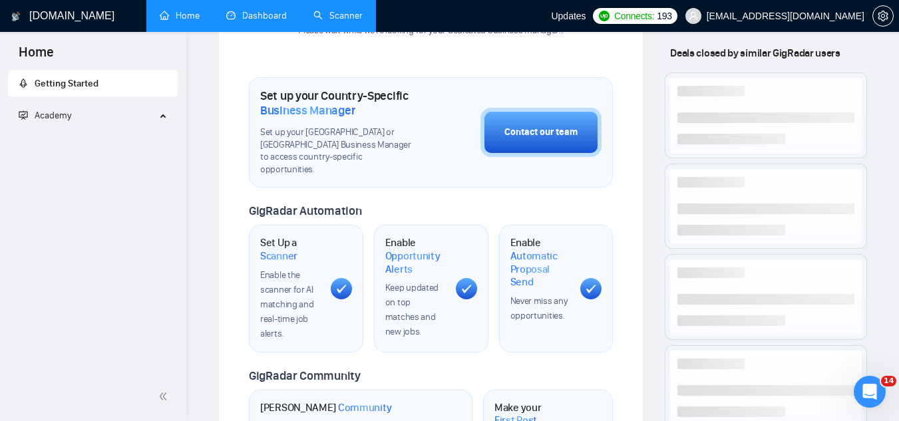
scroll to position [587, 0]
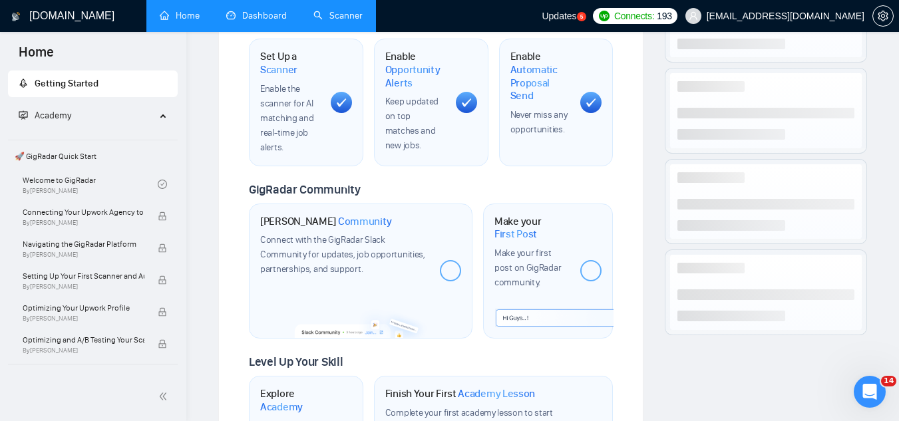
click at [257, 21] on link "Dashboard" at bounding box center [256, 15] width 61 height 11
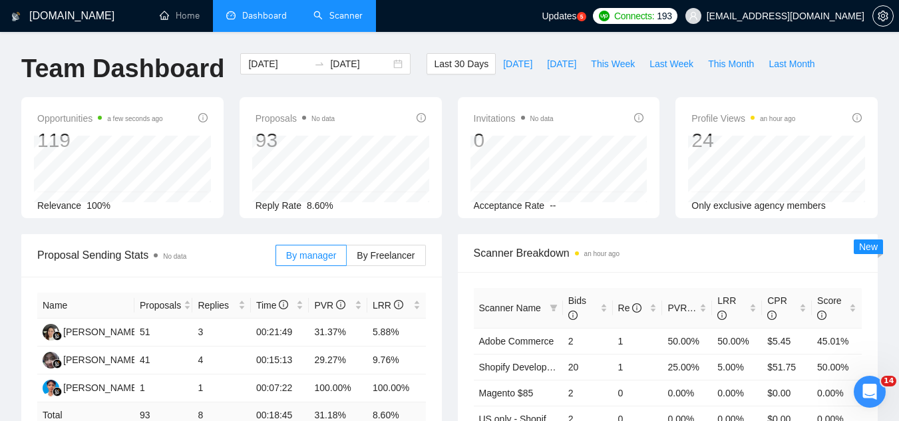
click at [348, 21] on link "Scanner" at bounding box center [337, 15] width 49 height 11
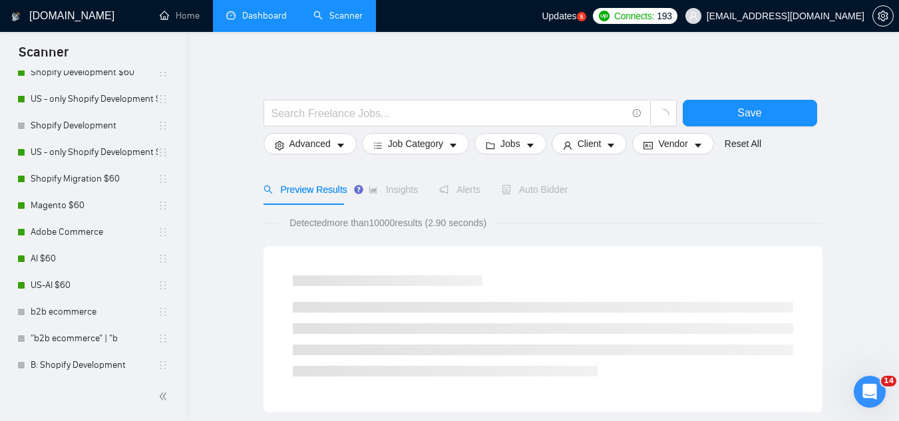
scroll to position [266, 0]
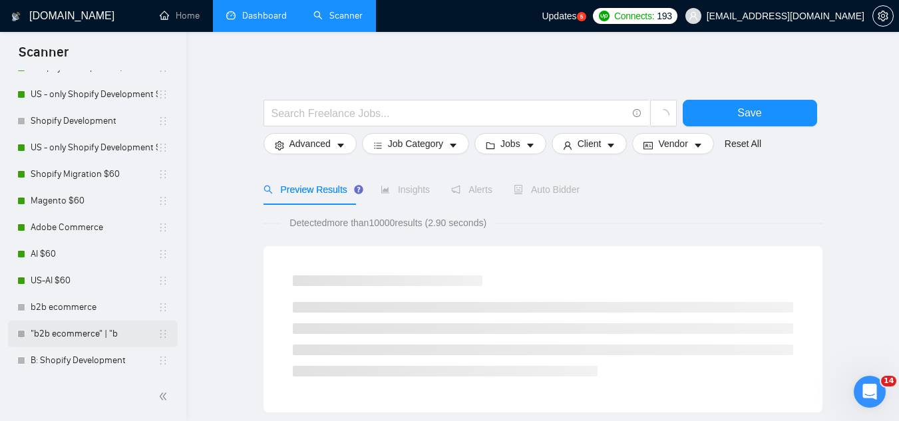
click at [95, 331] on link ""b2b ecommerce" | "b" at bounding box center [94, 334] width 127 height 27
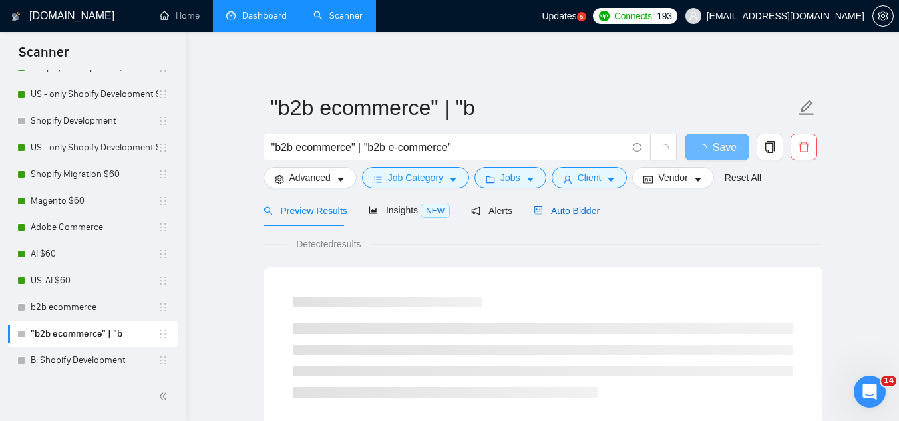
click at [576, 207] on span "Auto Bidder" at bounding box center [567, 211] width 66 height 11
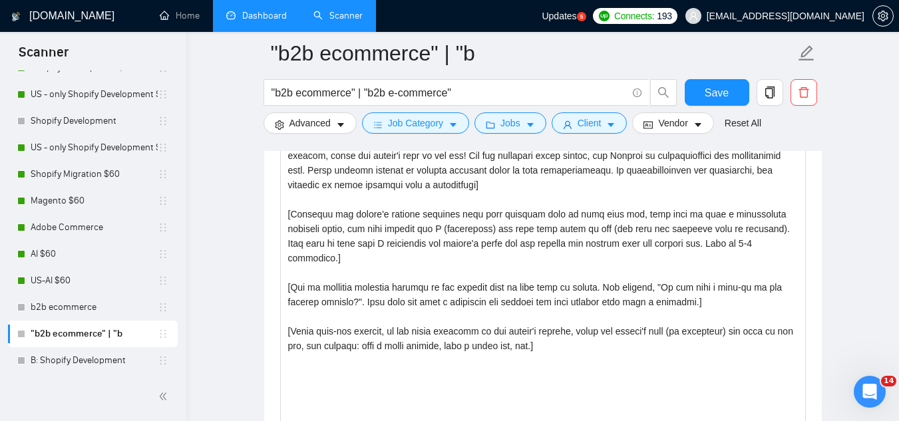
scroll to position [1464, 0]
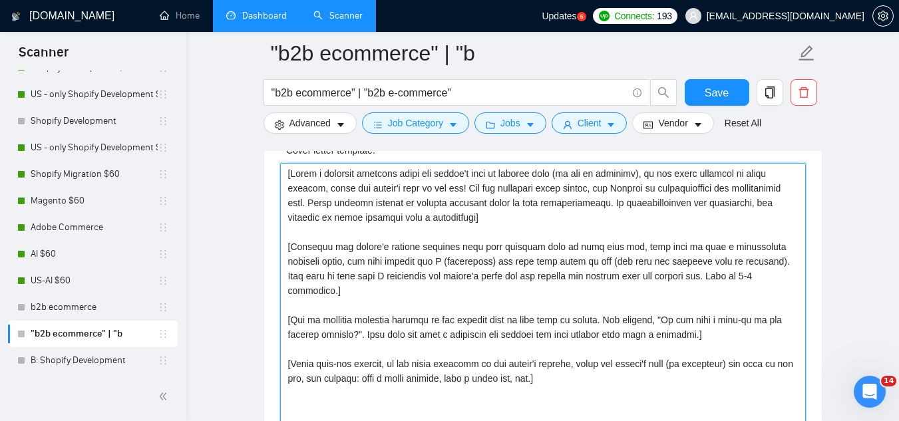
click at [345, 182] on textarea "Cover letter template:" at bounding box center [543, 312] width 526 height 299
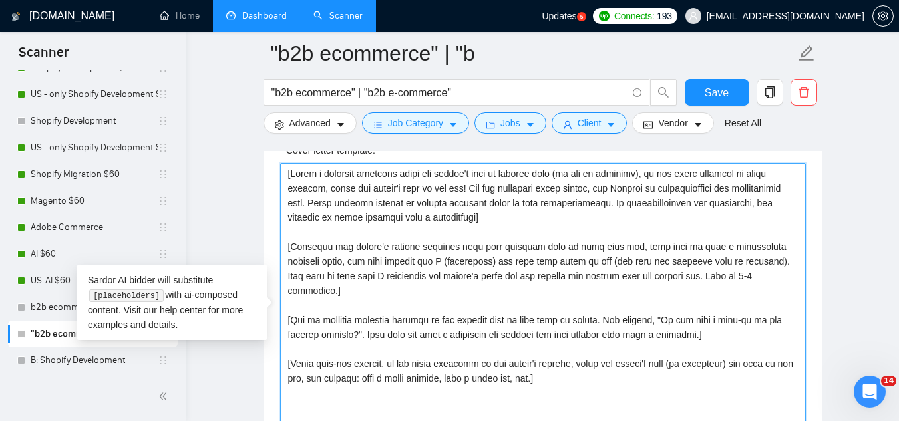
click at [345, 182] on textarea "Cover letter template:" at bounding box center [543, 312] width 526 height 299
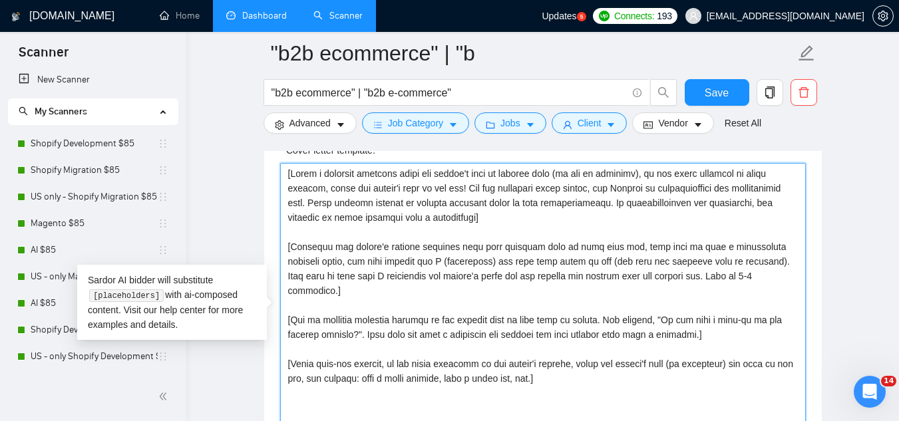
scroll to position [0, 0]
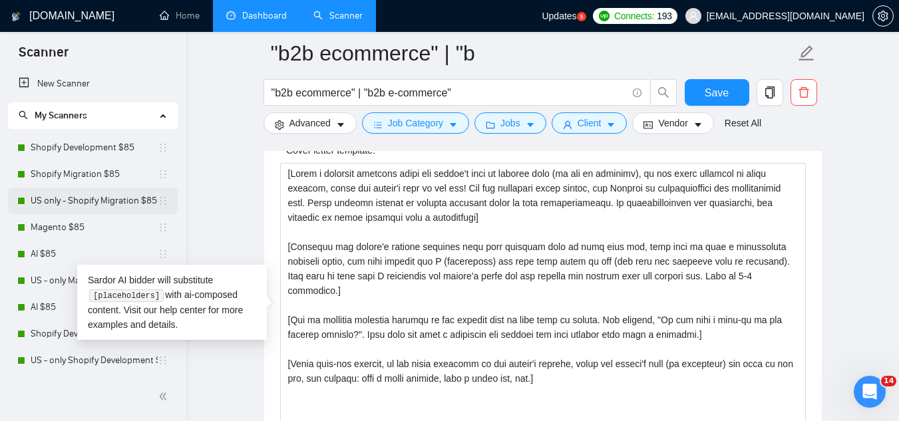
click at [106, 206] on link "US only - Shopify Migration $85" at bounding box center [94, 201] width 127 height 27
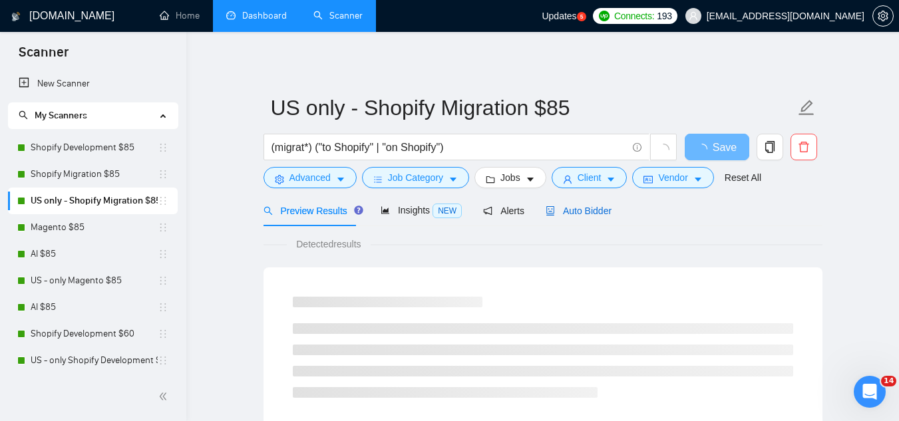
click at [582, 206] on span "Auto Bidder" at bounding box center [579, 211] width 66 height 11
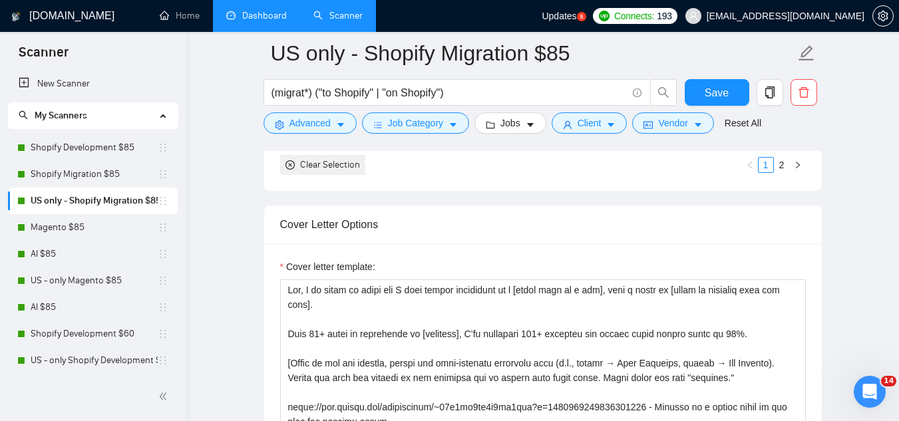
scroll to position [1464, 0]
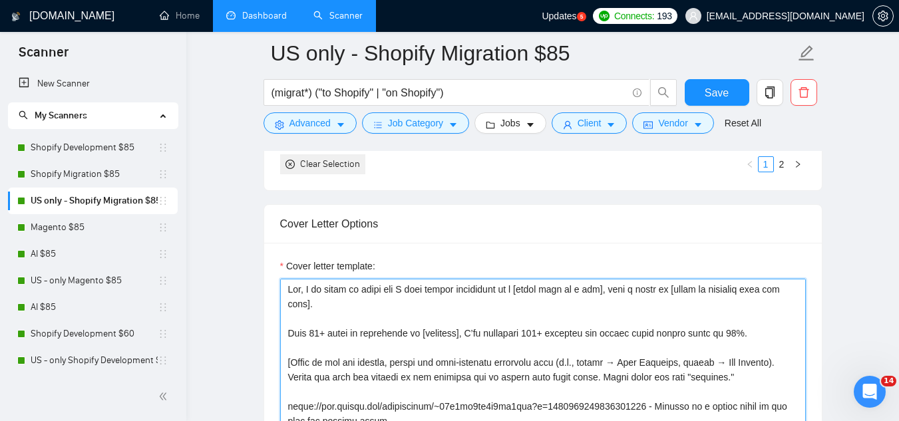
click at [308, 289] on textarea "Cover letter template:" at bounding box center [543, 428] width 526 height 299
paste textarea "[Write a personal greeting using the client's name or company name (if any is p…"
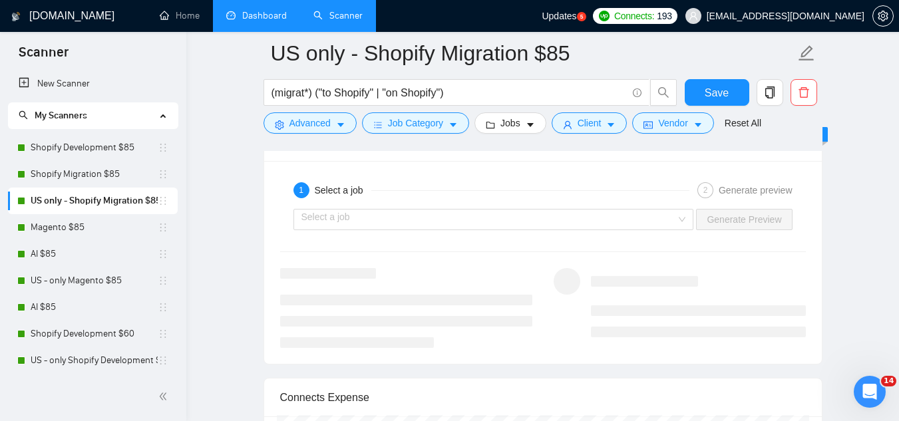
scroll to position [2662, 0]
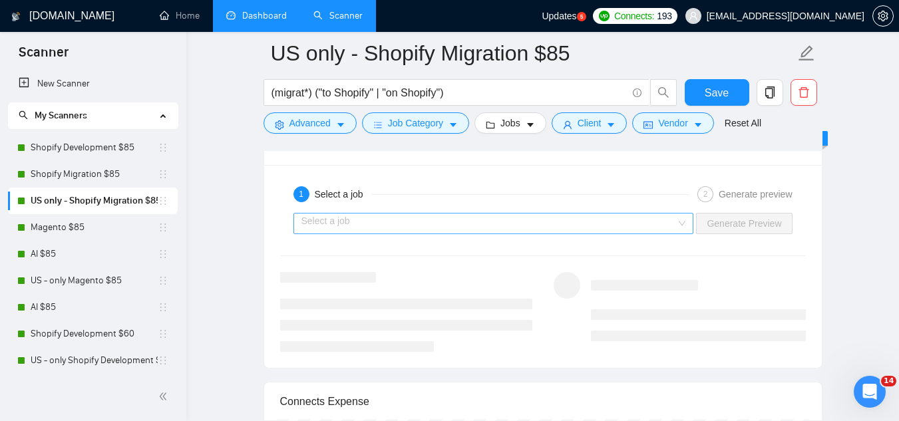
type textarea "[Lorem i dolorsit ametcons adipi eli seddoe't inci ut laboree dolo (ma ali en a…"
click at [479, 224] on input "search" at bounding box center [488, 224] width 375 height 20
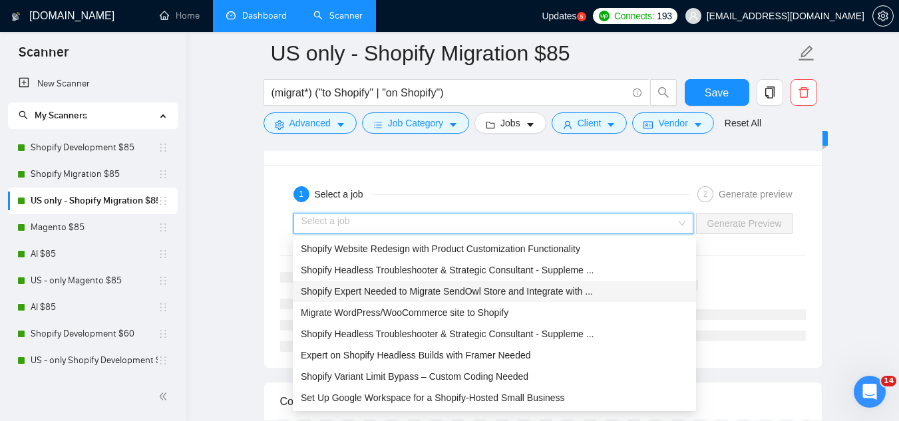
click at [490, 289] on span "Shopify Expert Needed to Migrate SendOwl Store and Integrate with ..." at bounding box center [447, 291] width 292 height 11
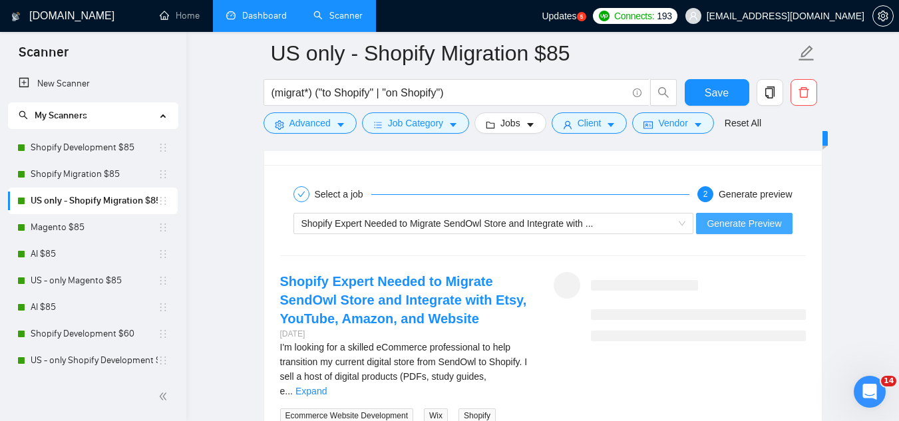
click at [721, 221] on span "Generate Preview" at bounding box center [744, 223] width 75 height 15
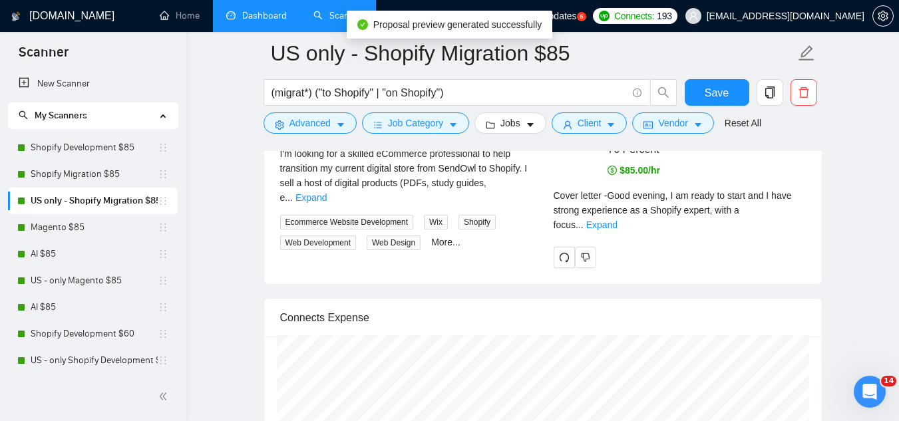
scroll to position [2861, 0]
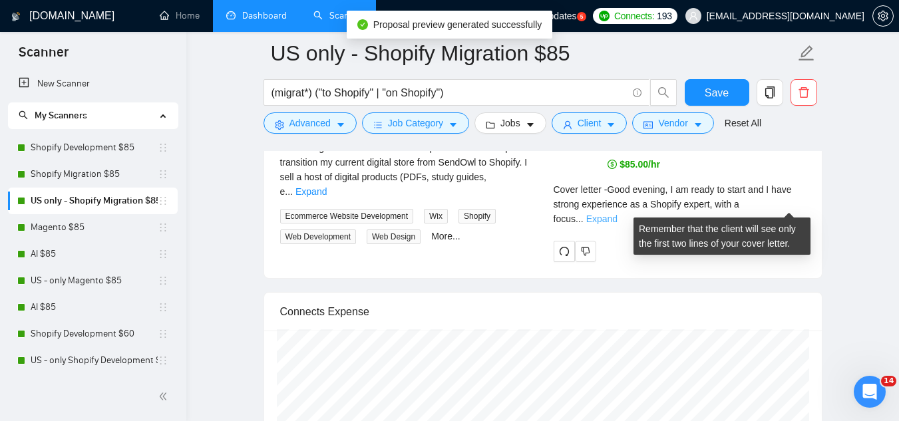
click at [618, 214] on link "Expand" at bounding box center [601, 219] width 31 height 11
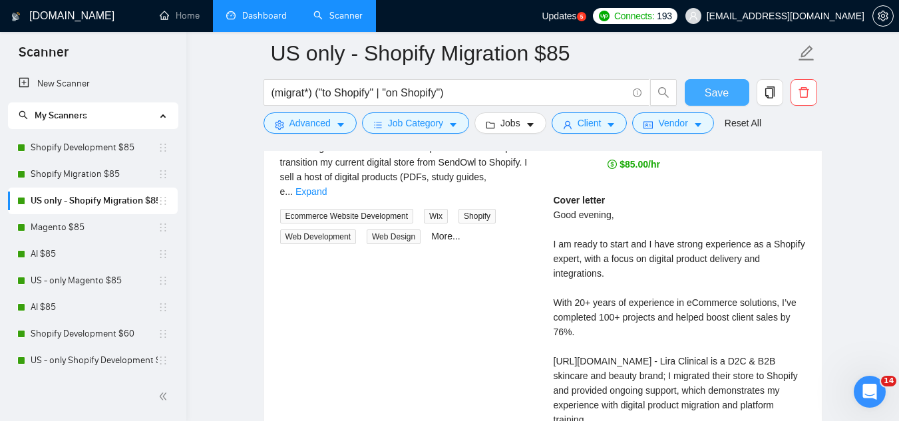
click at [713, 97] on span "Save" at bounding box center [717, 93] width 24 height 17
click at [114, 333] on link "Shopify Development $60" at bounding box center [94, 334] width 127 height 27
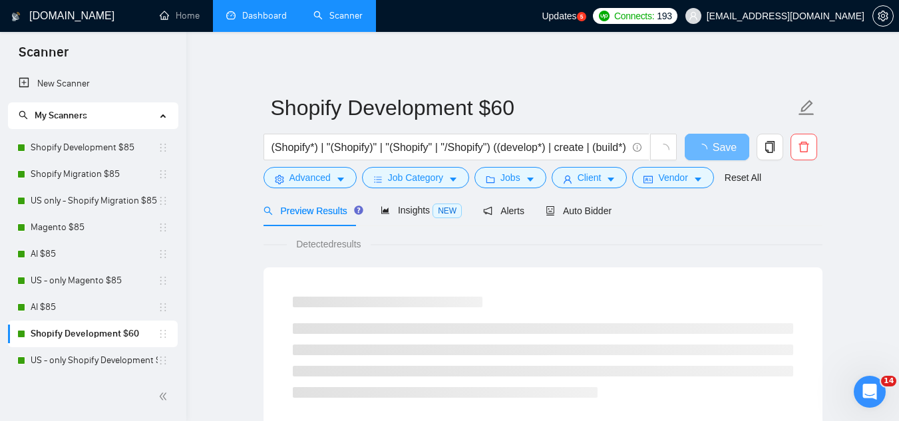
click at [272, 12] on link "Dashboard" at bounding box center [256, 15] width 61 height 11
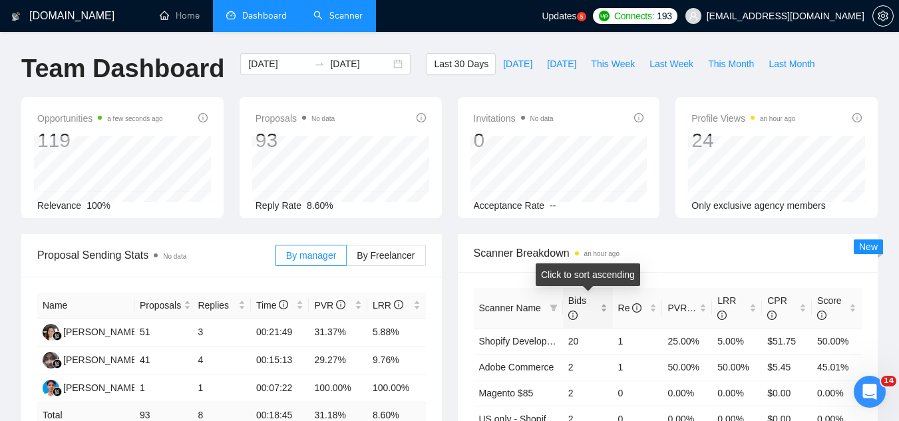
click at [604, 305] on div "Bids" at bounding box center [587, 307] width 39 height 29
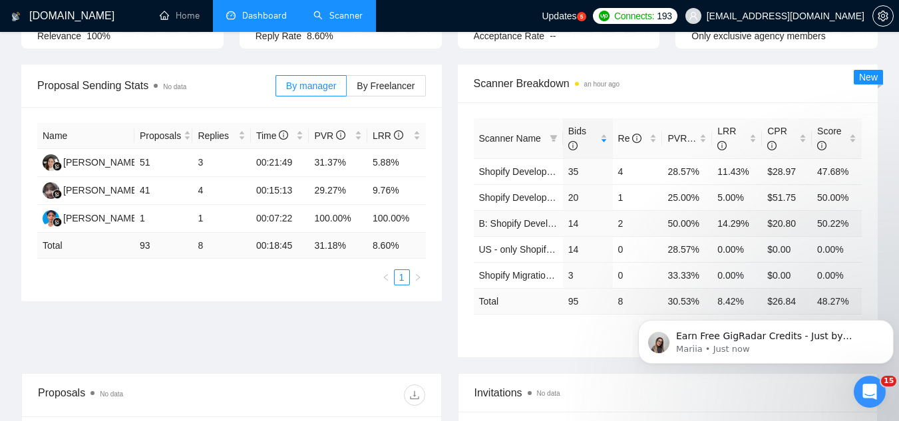
scroll to position [200, 0]
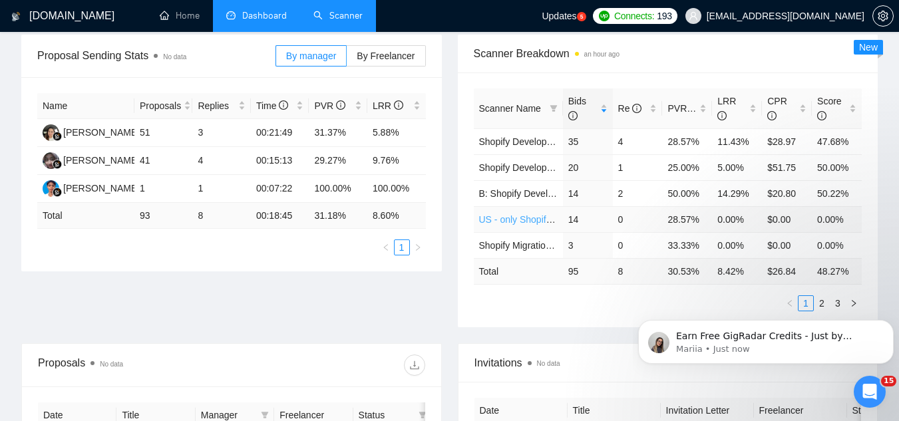
click at [534, 222] on link "US - only Shopify Development $60" at bounding box center [553, 219] width 148 height 11
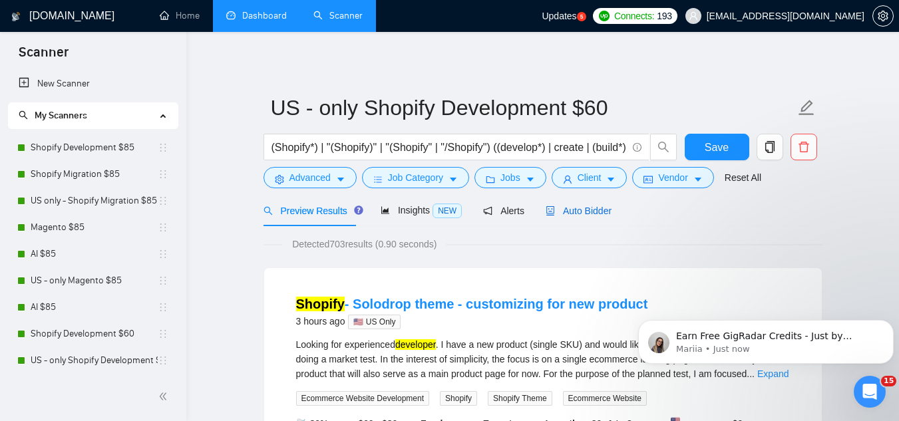
click at [568, 212] on span "Auto Bidder" at bounding box center [579, 211] width 66 height 11
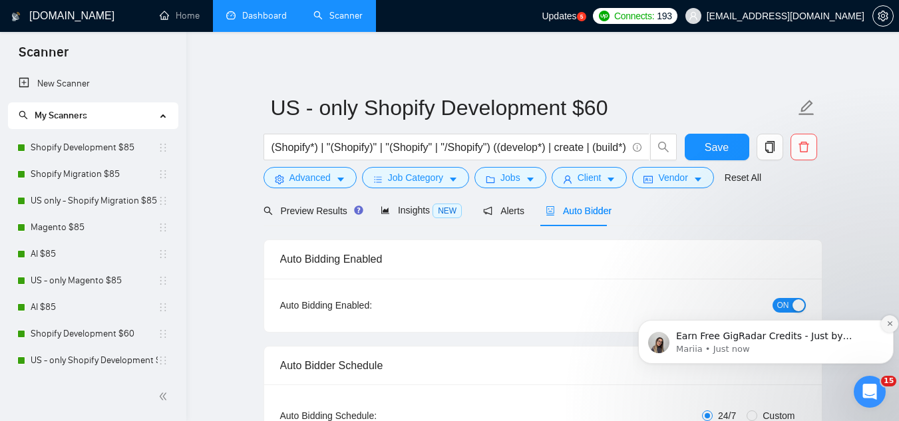
click at [887, 326] on icon "Dismiss notification" at bounding box center [889, 323] width 7 height 7
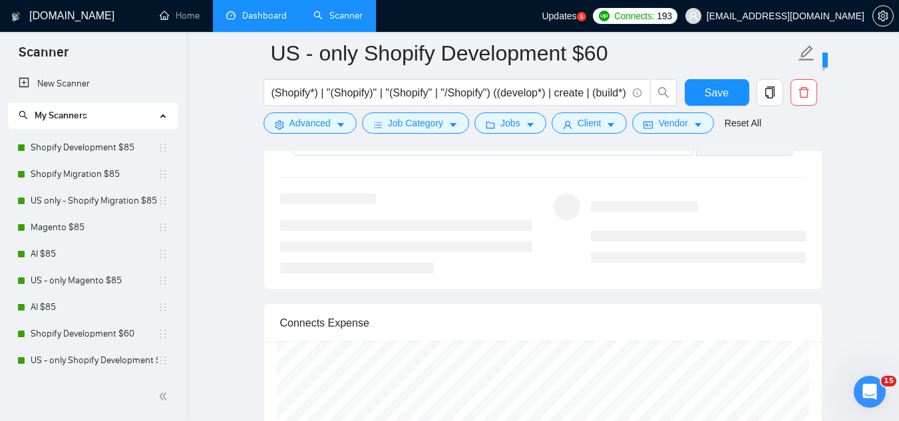
scroll to position [2595, 0]
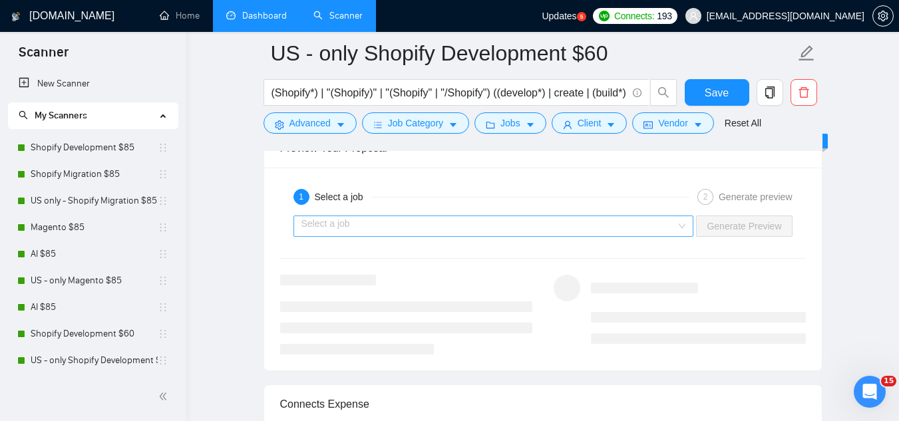
click at [476, 230] on input "search" at bounding box center [488, 226] width 375 height 20
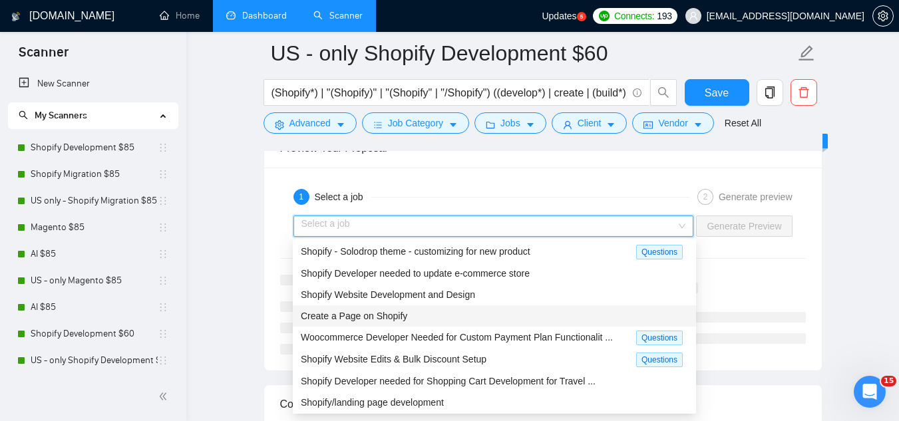
click at [507, 313] on div "Create a Page on Shopify" at bounding box center [494, 316] width 387 height 15
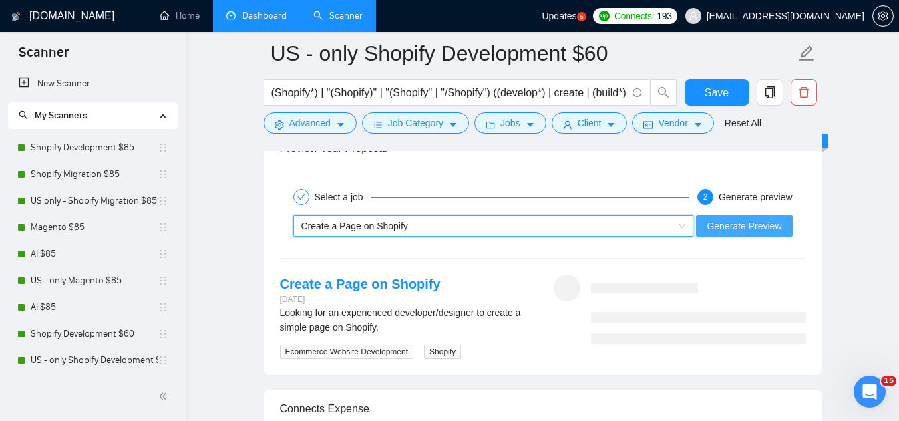
click at [719, 225] on span "Generate Preview" at bounding box center [744, 226] width 75 height 15
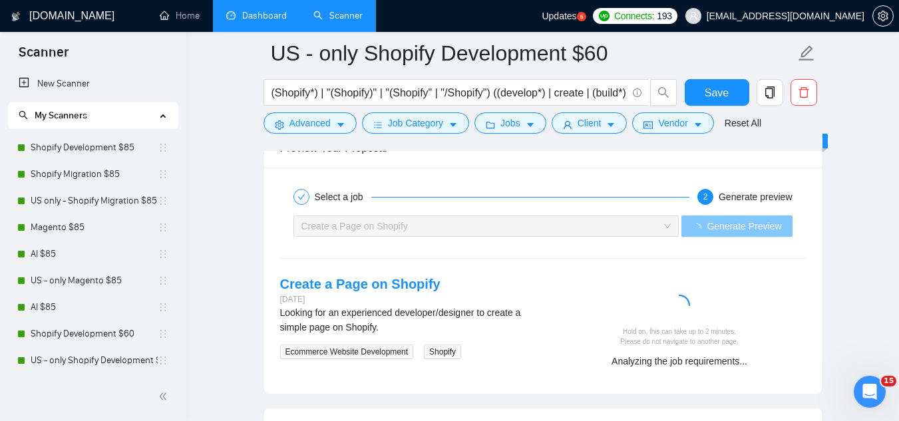
scroll to position [2662, 0]
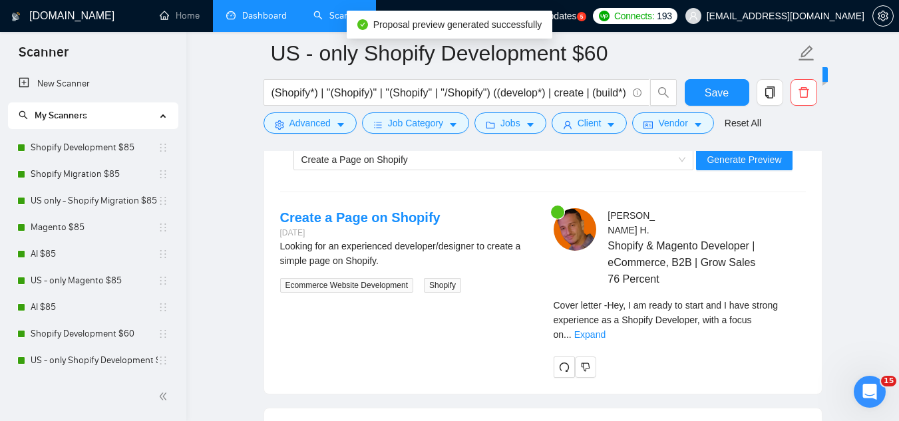
click at [785, 326] on div "Cover letter - Hey, I am ready to start and I have strong experience as a Shopi…" at bounding box center [680, 320] width 252 height 44
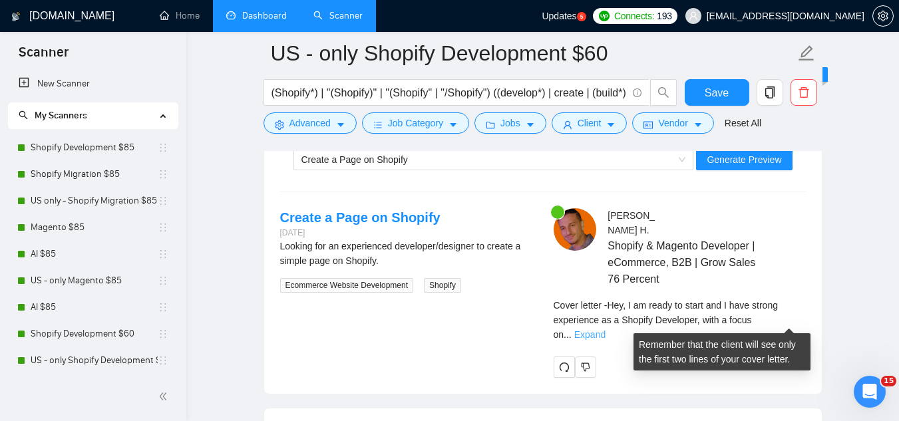
click at [606, 329] on link "Expand" at bounding box center [589, 334] width 31 height 11
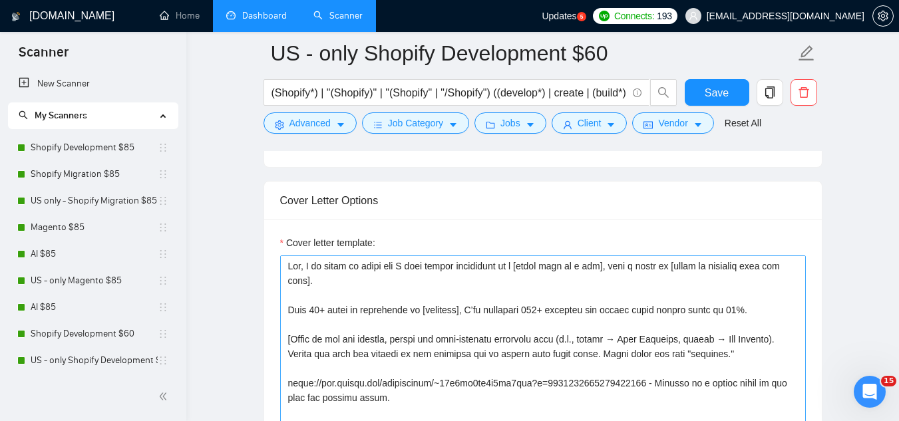
scroll to position [1464, 0]
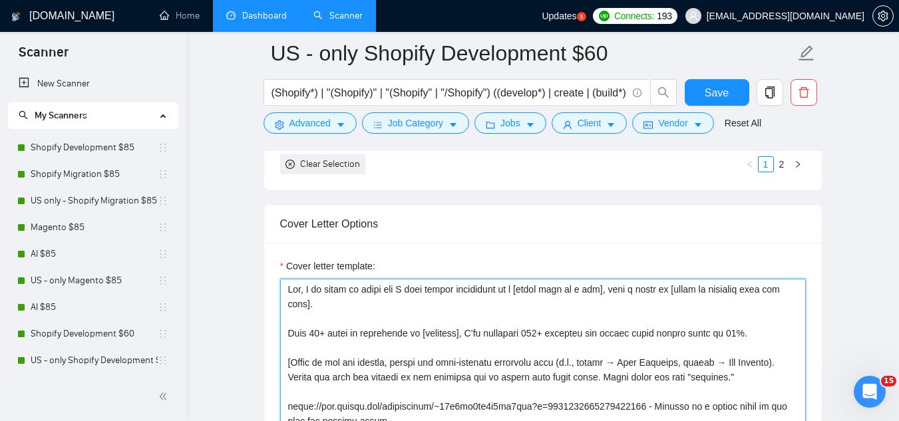
click at [295, 290] on textarea "Cover letter template:" at bounding box center [543, 428] width 526 height 299
click at [311, 291] on textarea "Cover letter template:" at bounding box center [543, 428] width 526 height 299
paste textarea "[Write a personal greeting using the client's name or company name (if any is p…"
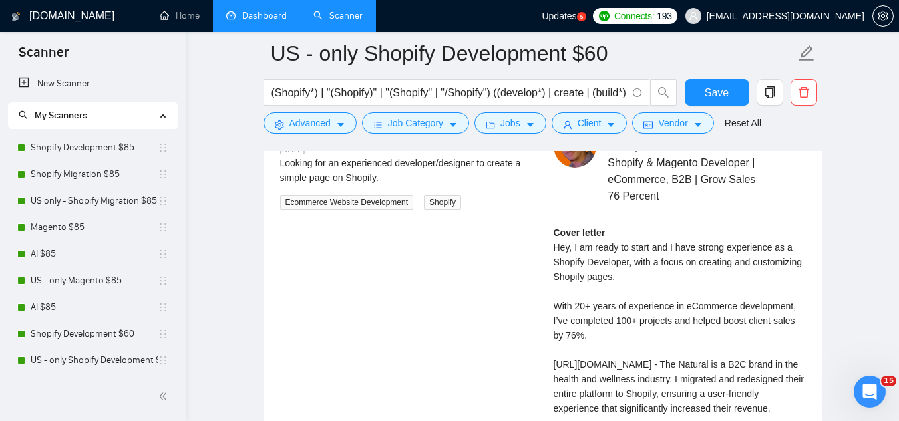
scroll to position [2595, 0]
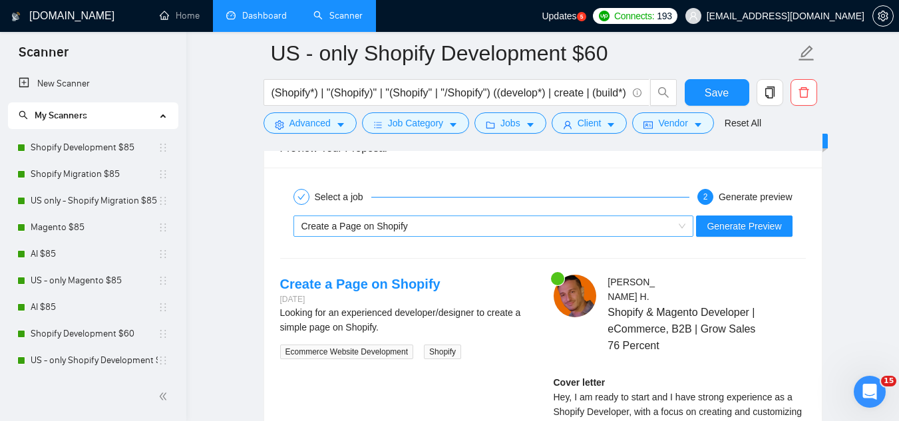
click at [416, 225] on div "Create a Page on Shopify" at bounding box center [487, 226] width 373 height 20
type textarea "[Lorem i dolorsit ametcons adipi eli seddoe't inci ut laboree dolo (ma ali en a…"
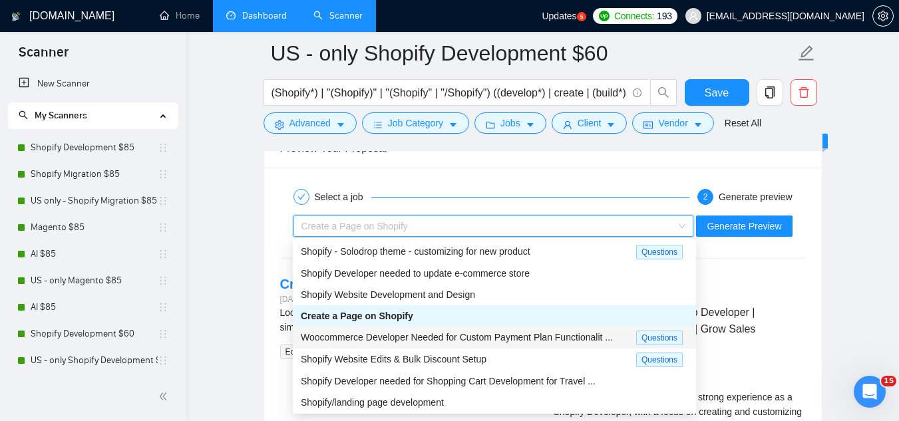
click at [456, 336] on span "Woocommerce Developer Needed for Custom Payment Plan Functionalit ..." at bounding box center [457, 337] width 312 height 11
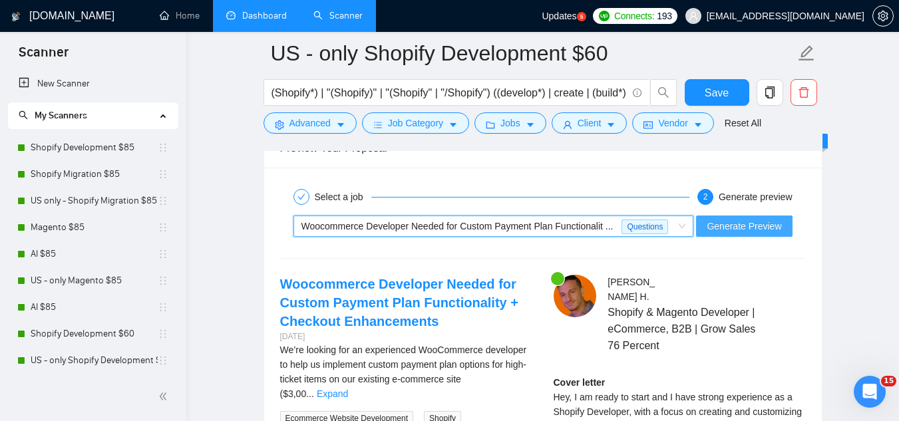
click at [737, 225] on span "Generate Preview" at bounding box center [744, 226] width 75 height 15
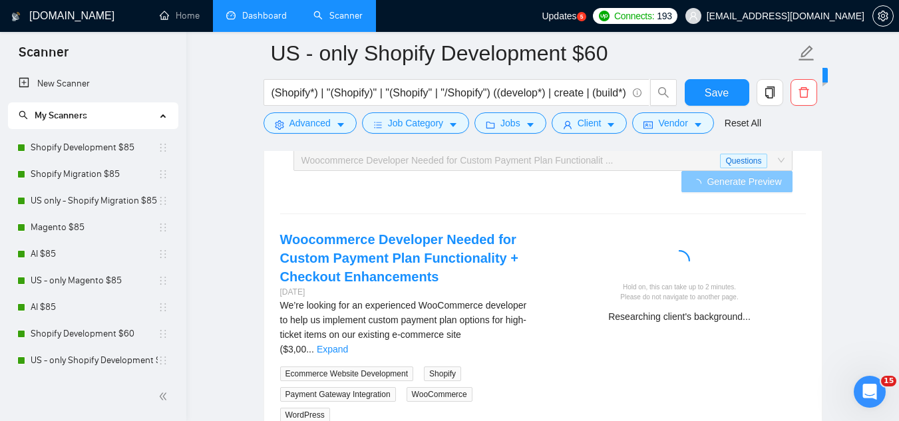
scroll to position [2662, 0]
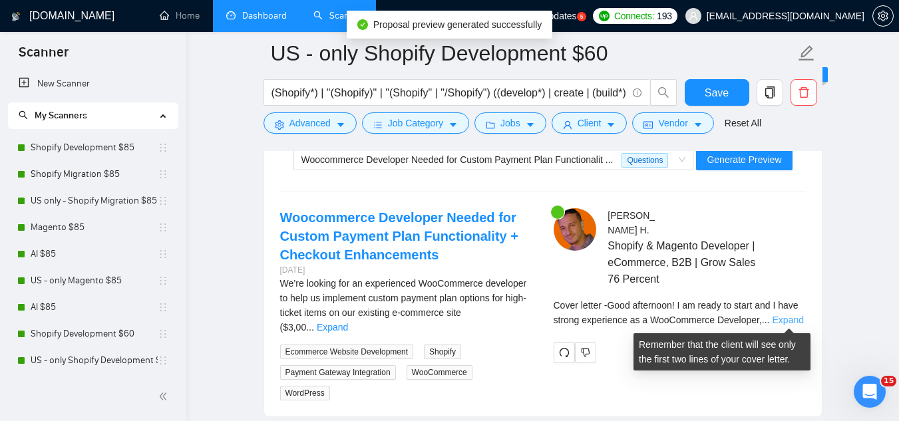
click at [791, 319] on link "Expand" at bounding box center [788, 320] width 31 height 11
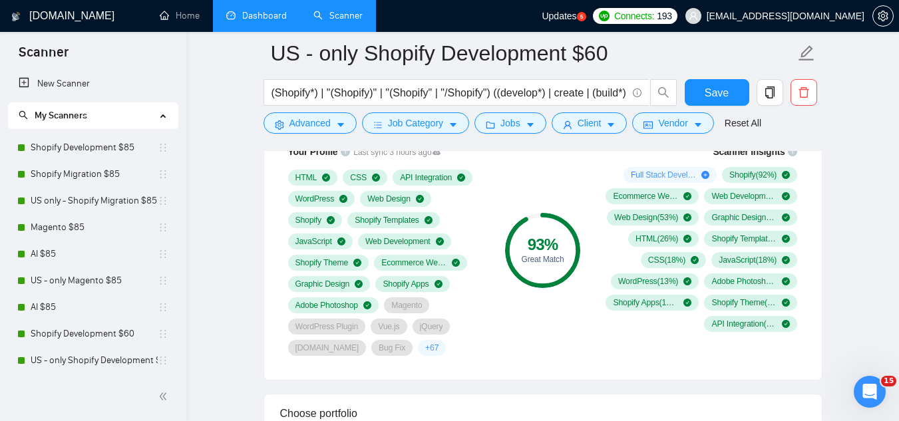
scroll to position [798, 0]
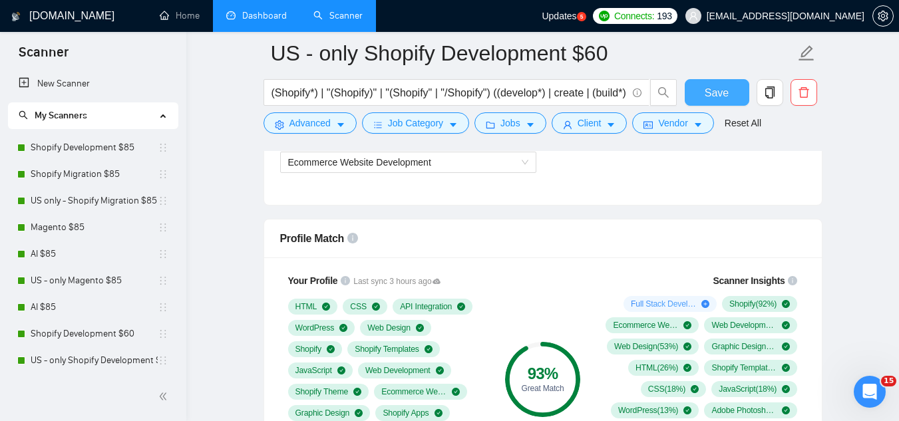
click at [719, 90] on span "Save" at bounding box center [717, 93] width 24 height 17
